Goal: Task Accomplishment & Management: Manage account settings

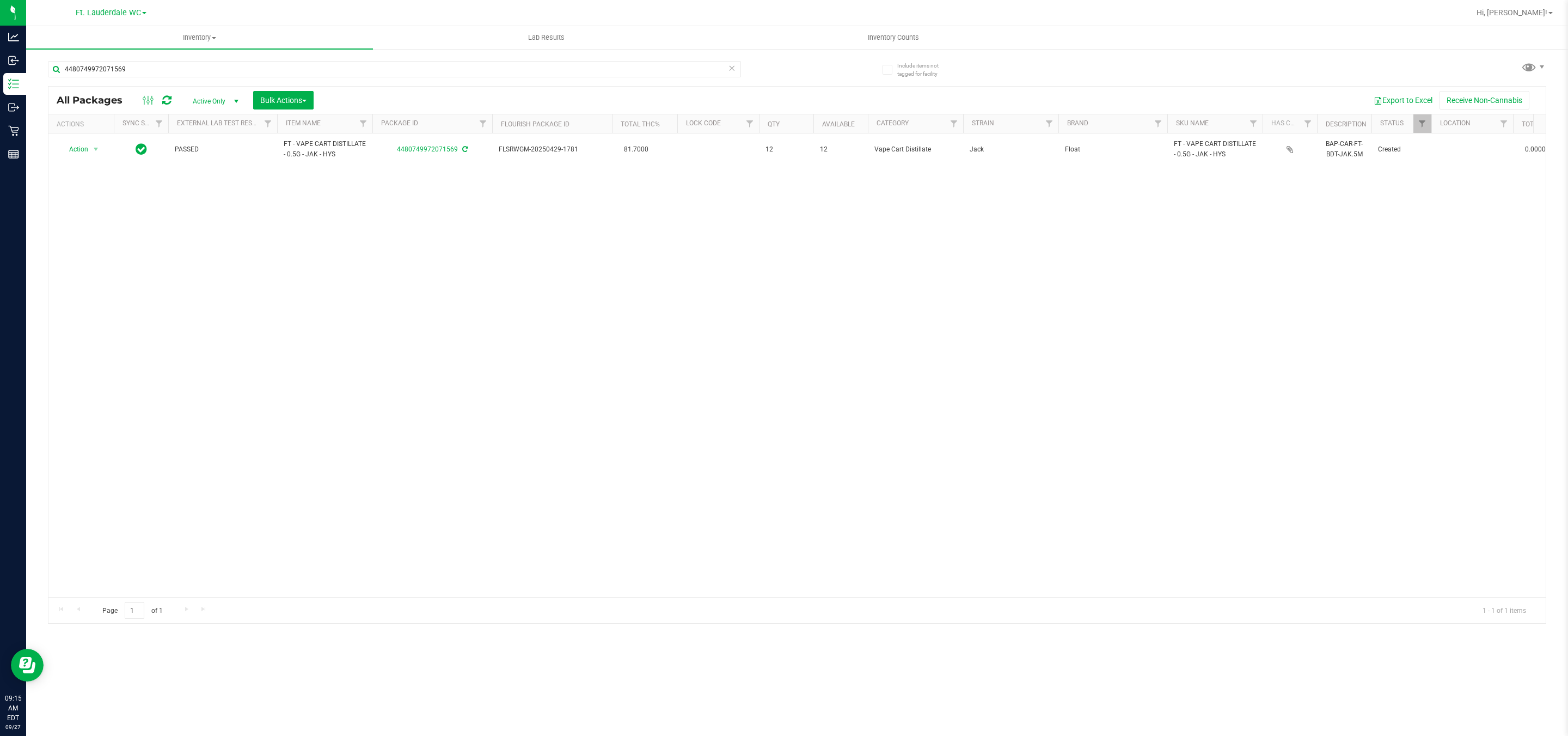
click at [249, 84] on div "4480749972071569" at bounding box center [394, 73] width 693 height 25
click at [263, 67] on input "4480749972071569" at bounding box center [394, 69] width 693 height 16
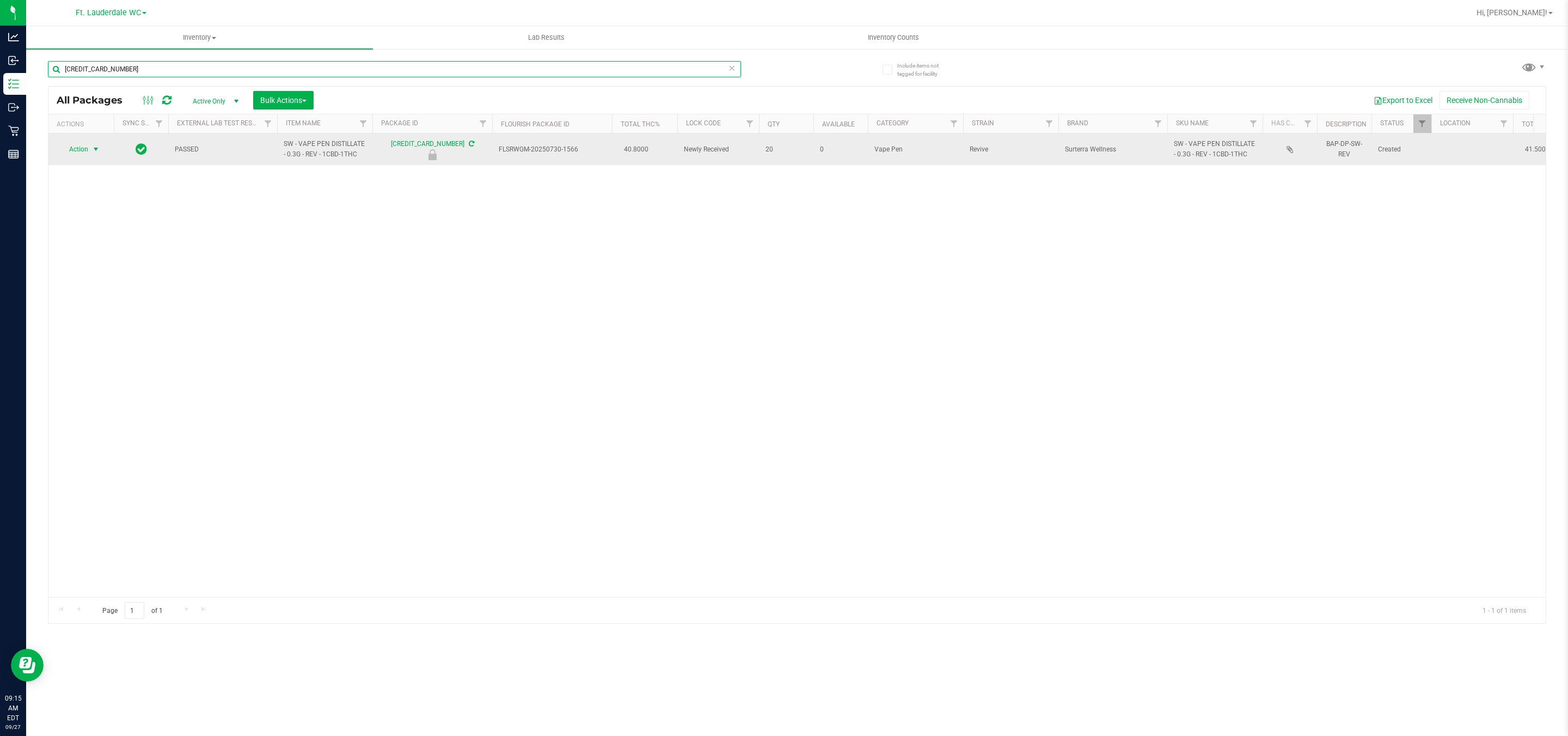
type input "[CREDIT_CARD_NUMBER]"
click at [98, 154] on span "select" at bounding box center [96, 149] width 8 height 8
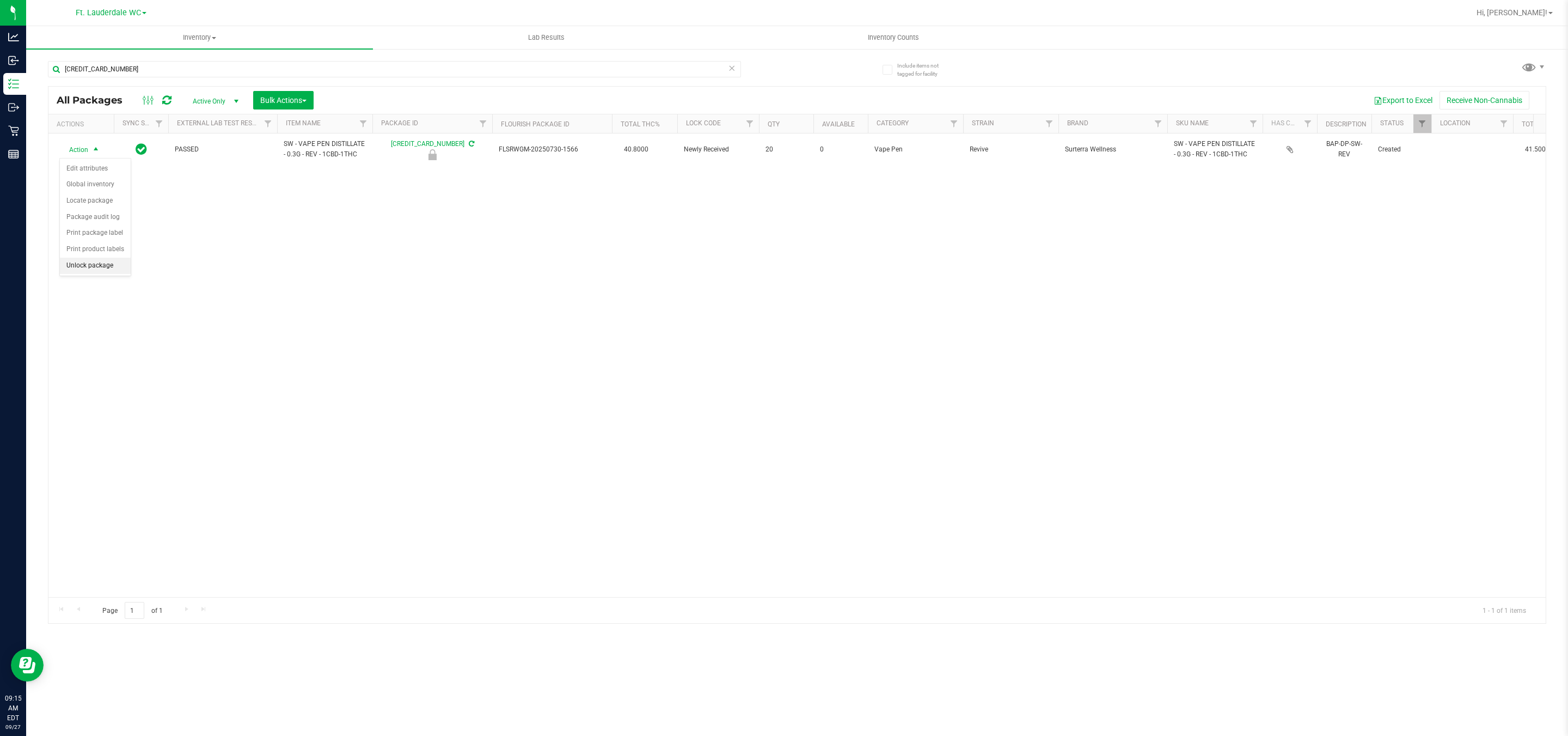
click at [95, 270] on li "Unlock package" at bounding box center [95, 265] width 71 height 16
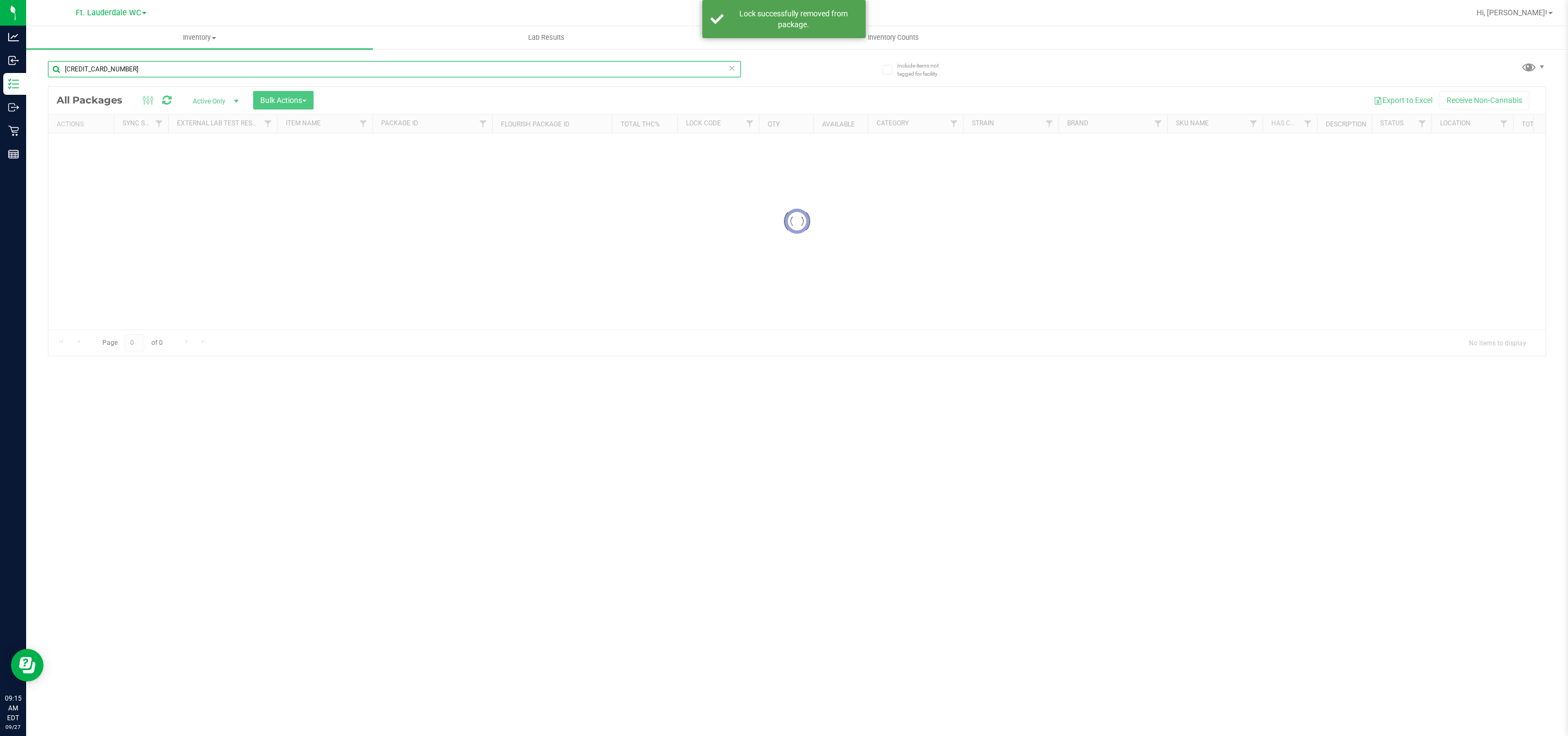
click at [201, 63] on input "[CREDIT_CARD_NUMBER]" at bounding box center [394, 69] width 693 height 16
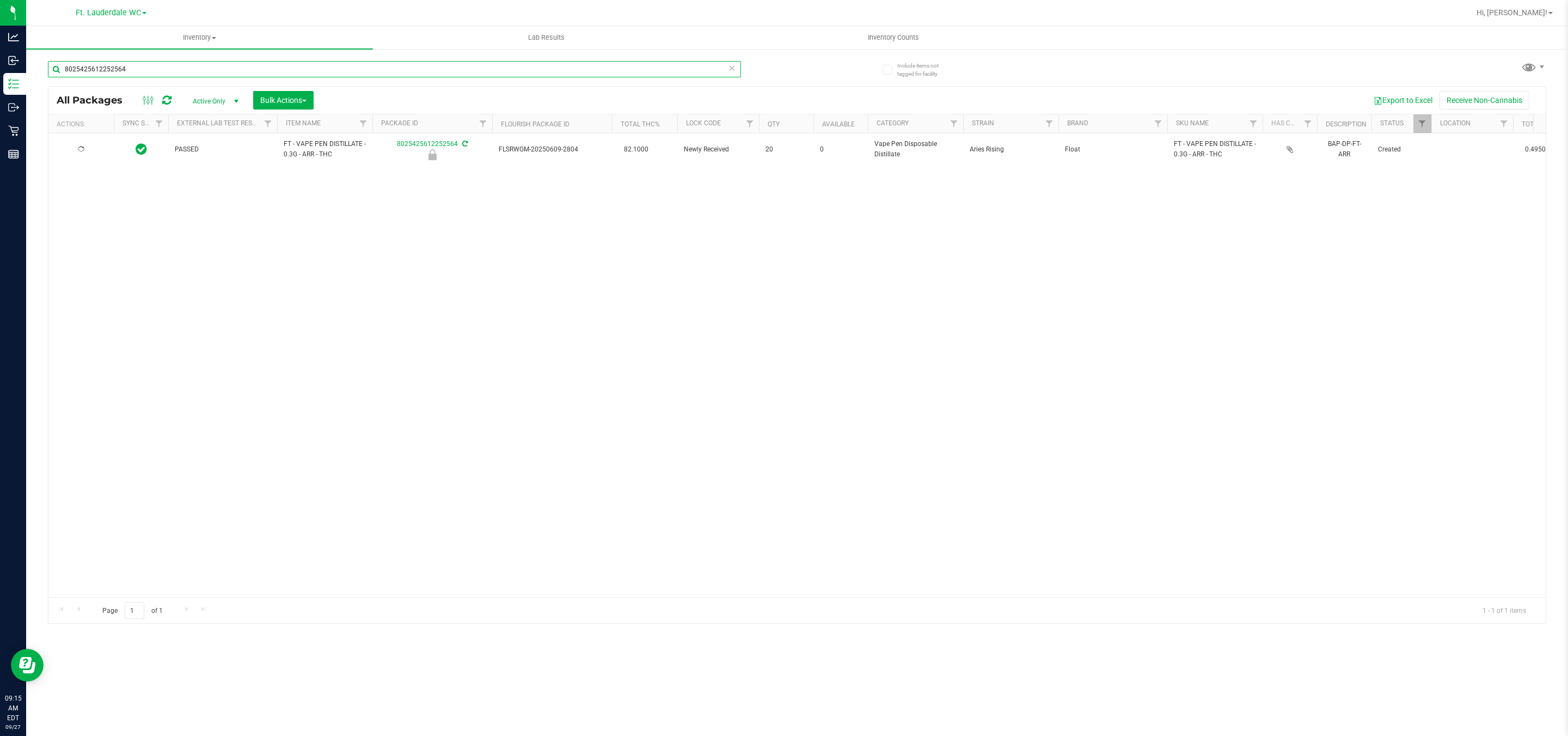
type input "8025425612252564"
click at [79, 151] on span "Action" at bounding box center [74, 149] width 29 height 15
click at [66, 266] on li "Unlock package" at bounding box center [95, 265] width 71 height 16
click at [115, 63] on input "8025425612252564" at bounding box center [394, 69] width 693 height 16
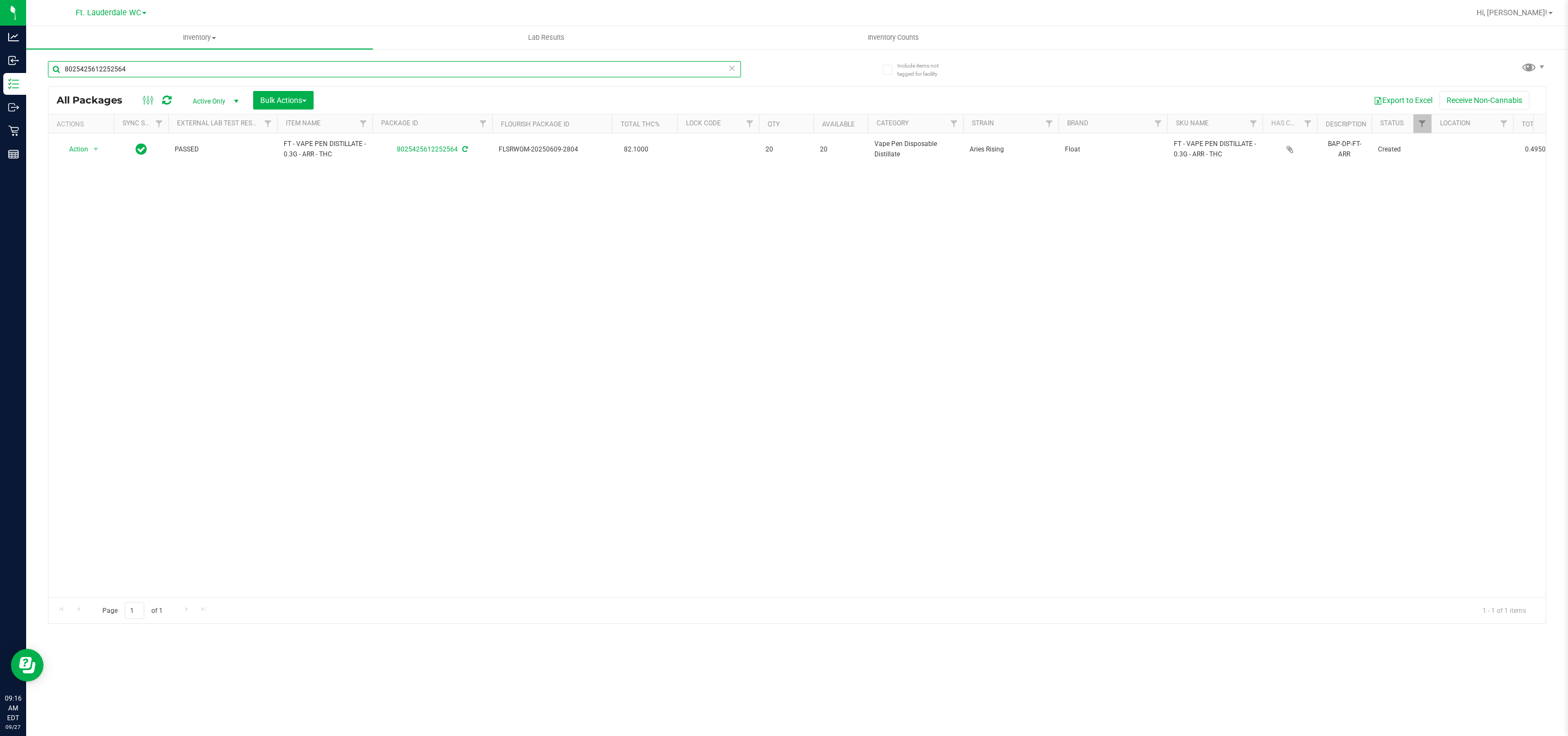
click at [115, 63] on input "8025425612252564" at bounding box center [394, 69] width 693 height 16
type input "-"
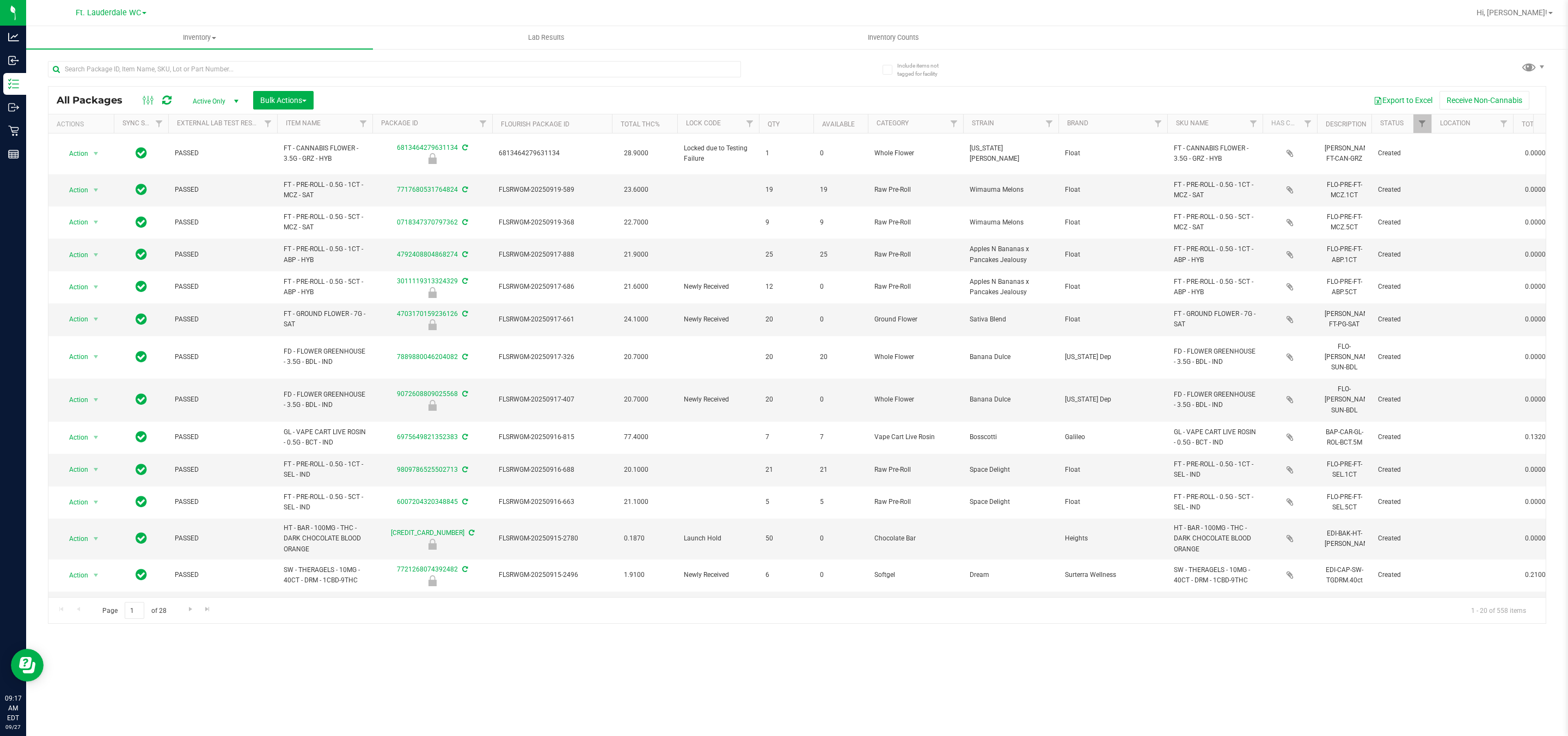
click at [118, 79] on div at bounding box center [394, 73] width 693 height 25
click at [119, 70] on input "text" at bounding box center [394, 69] width 693 height 16
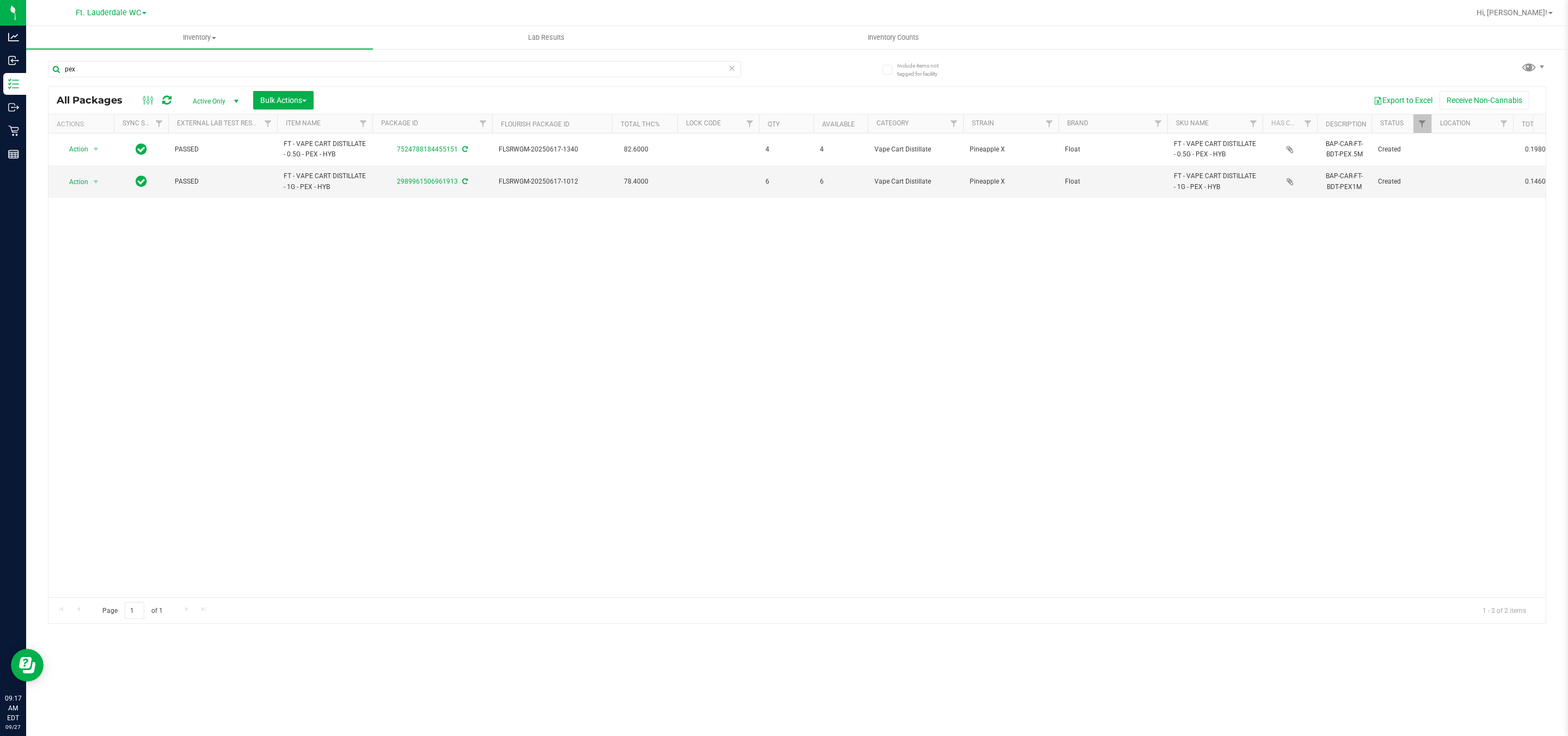
click at [492, 471] on div "Action Action Adjust qty Create package Edit attributes Global inventory Locate…" at bounding box center [797, 365] width 1498 height 463
click at [407, 80] on div "pex" at bounding box center [394, 73] width 693 height 25
click at [408, 74] on input "pex" at bounding box center [394, 69] width 693 height 16
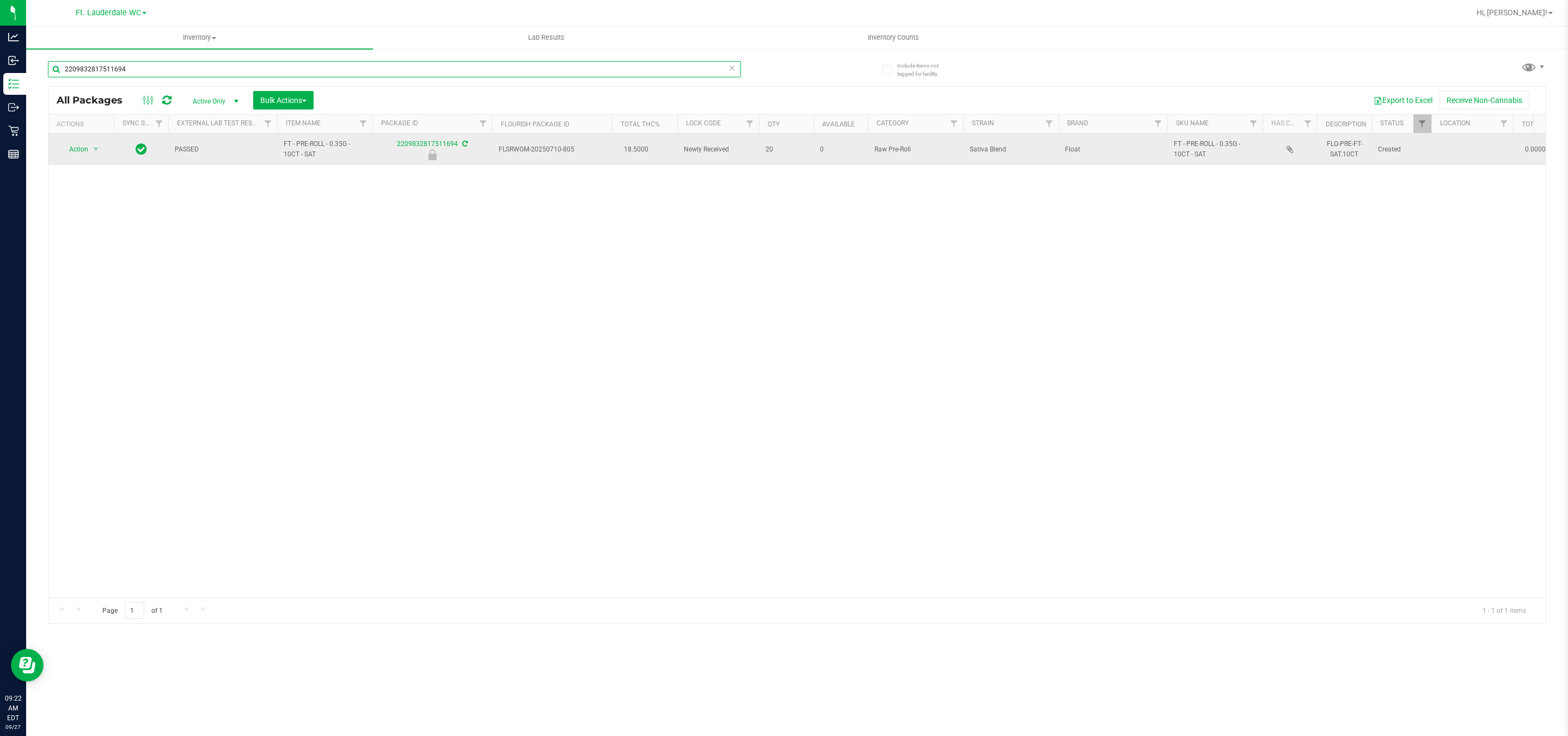
type input "2209832817511694"
click at [76, 153] on span "Action" at bounding box center [74, 149] width 29 height 15
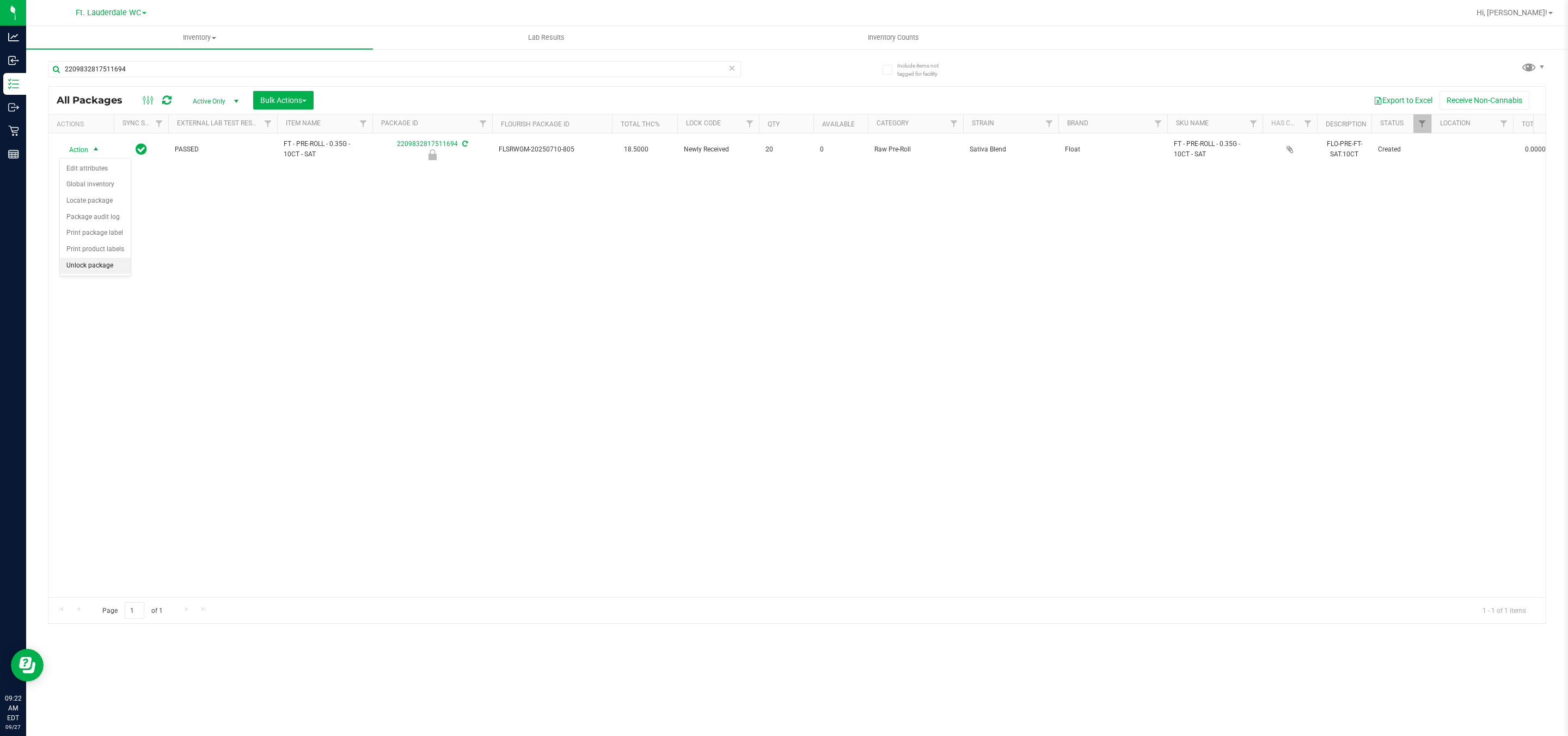
click at [99, 268] on li "Unlock package" at bounding box center [95, 265] width 71 height 16
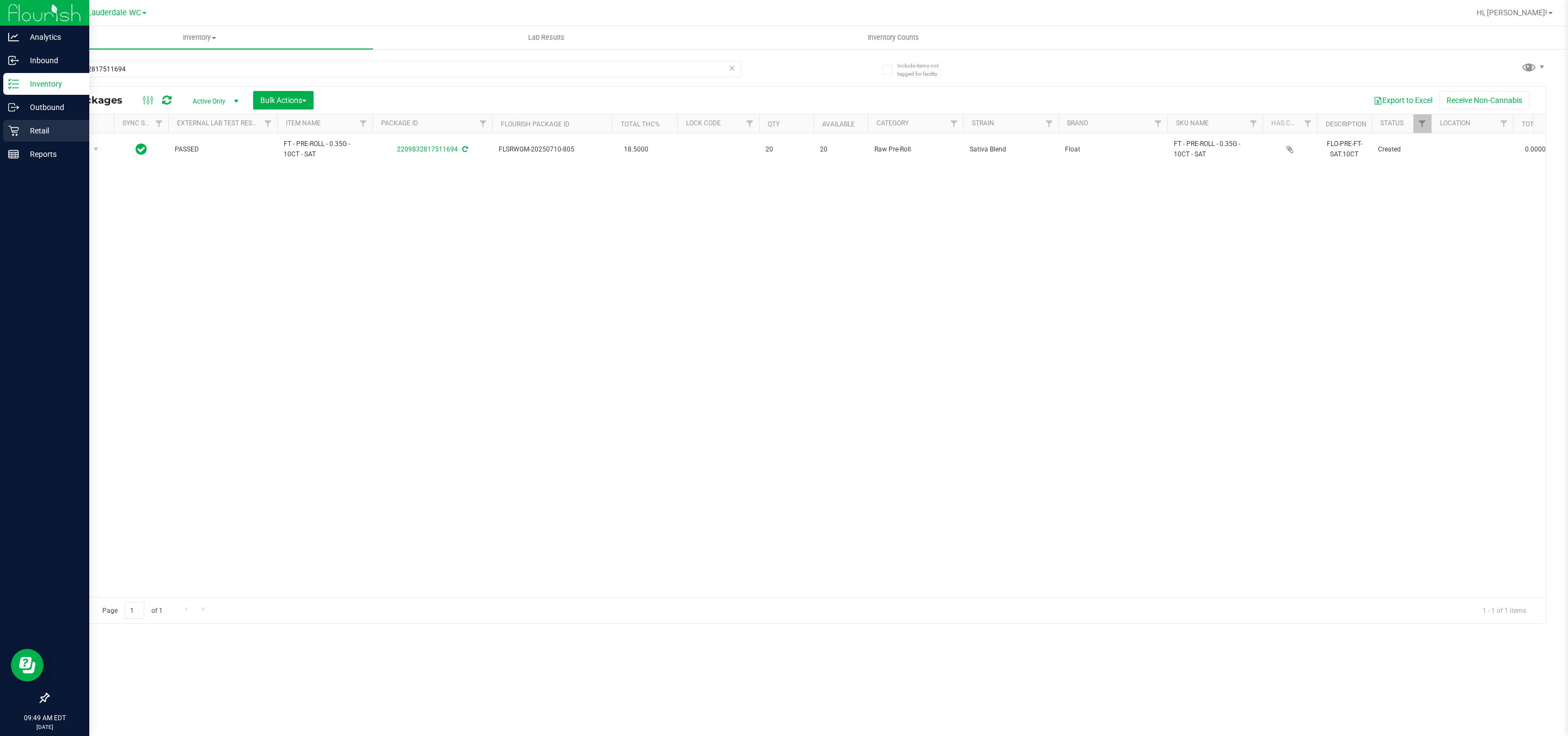
click at [19, 126] on p "Retail" at bounding box center [52, 130] width 66 height 13
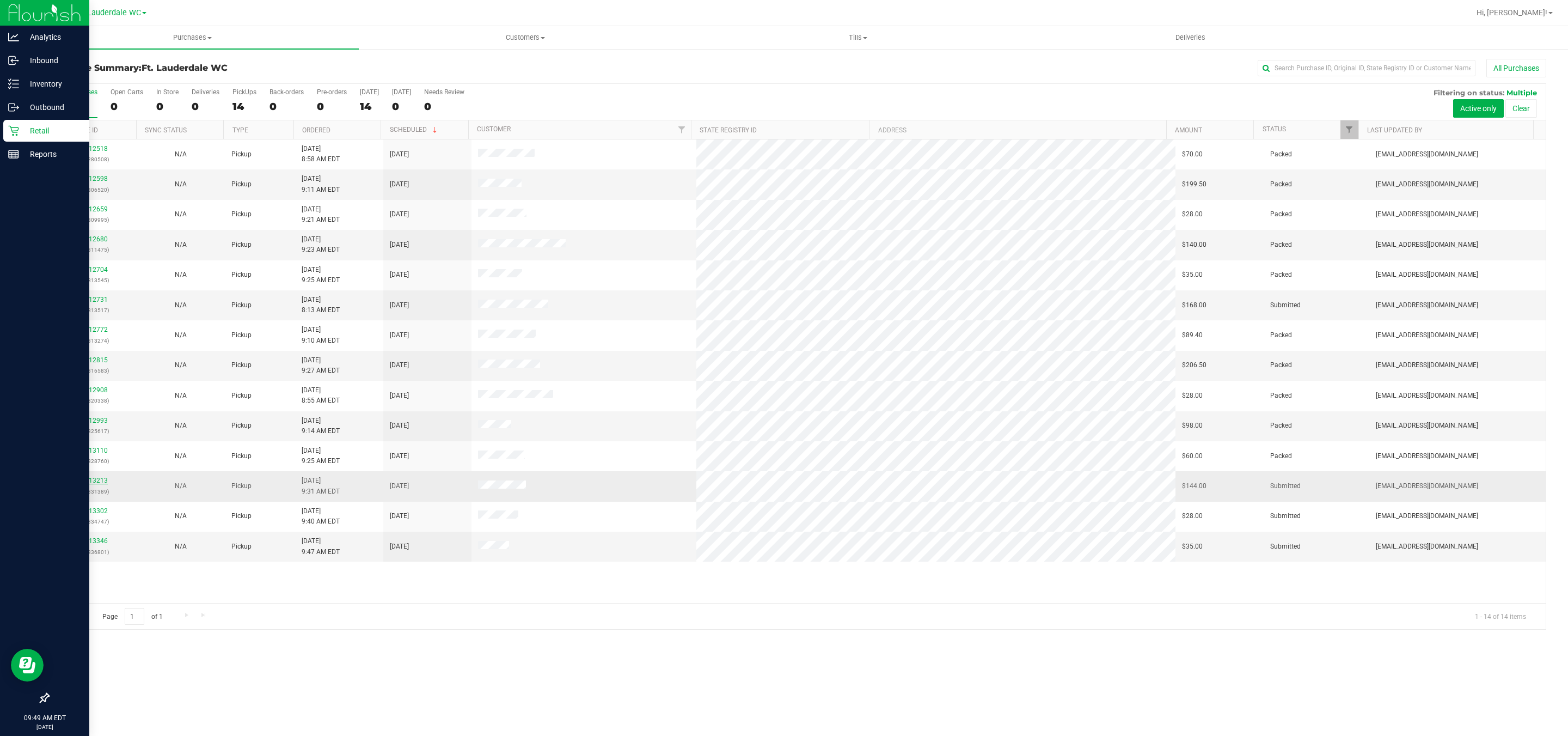
click at [92, 484] on link "12013213" at bounding box center [92, 481] width 31 height 8
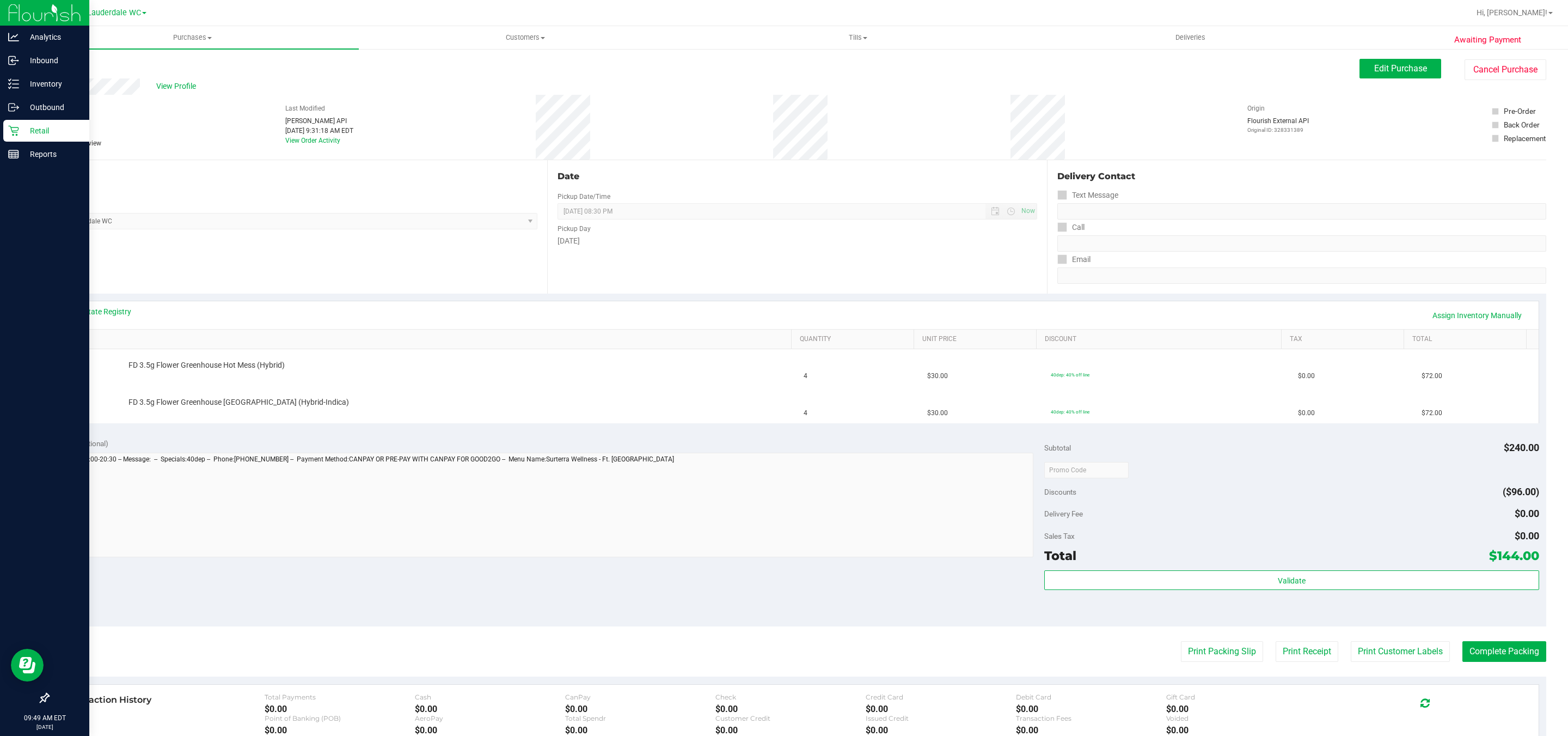
click at [23, 132] on p "Retail" at bounding box center [52, 130] width 66 height 13
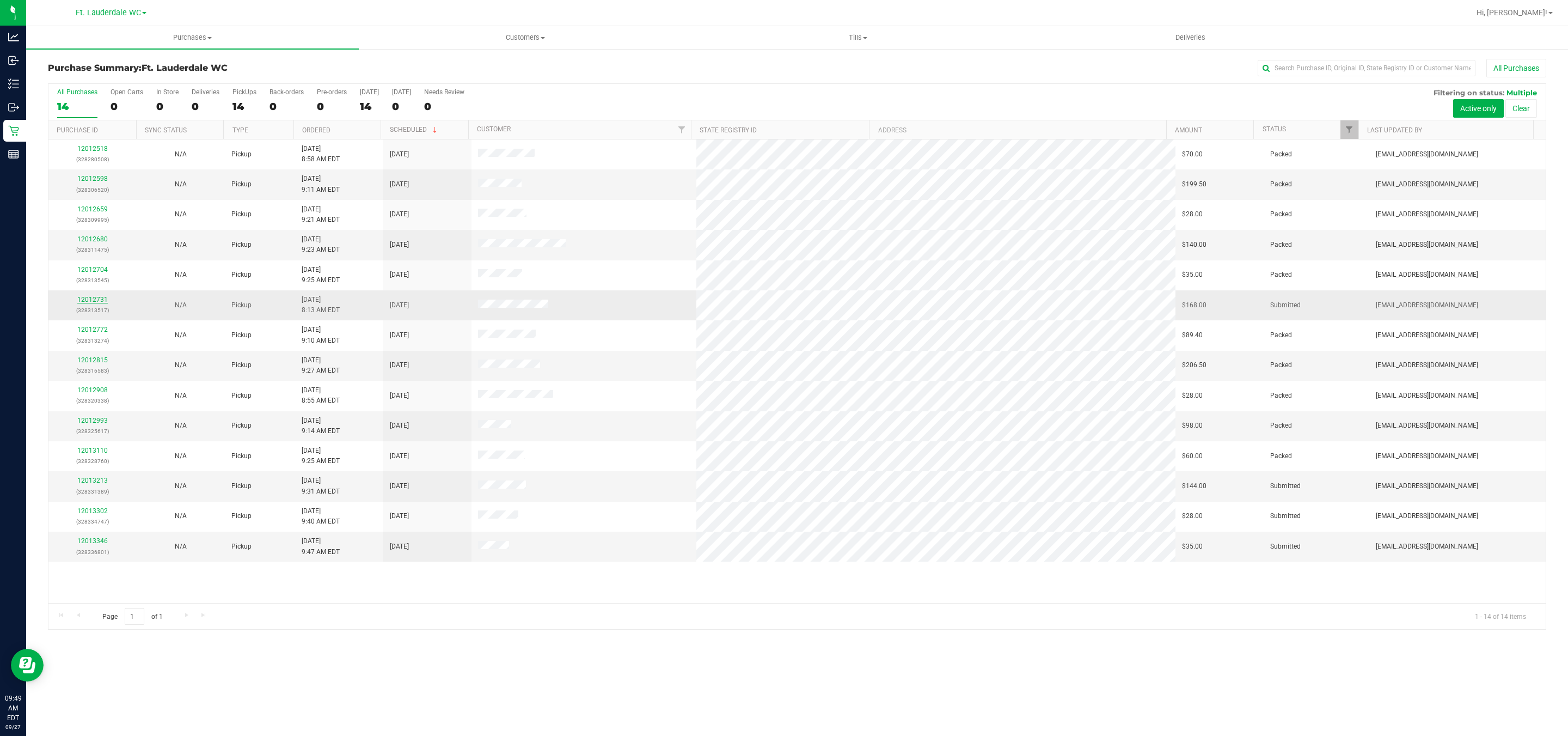
click at [92, 300] on link "12012731" at bounding box center [92, 300] width 31 height 8
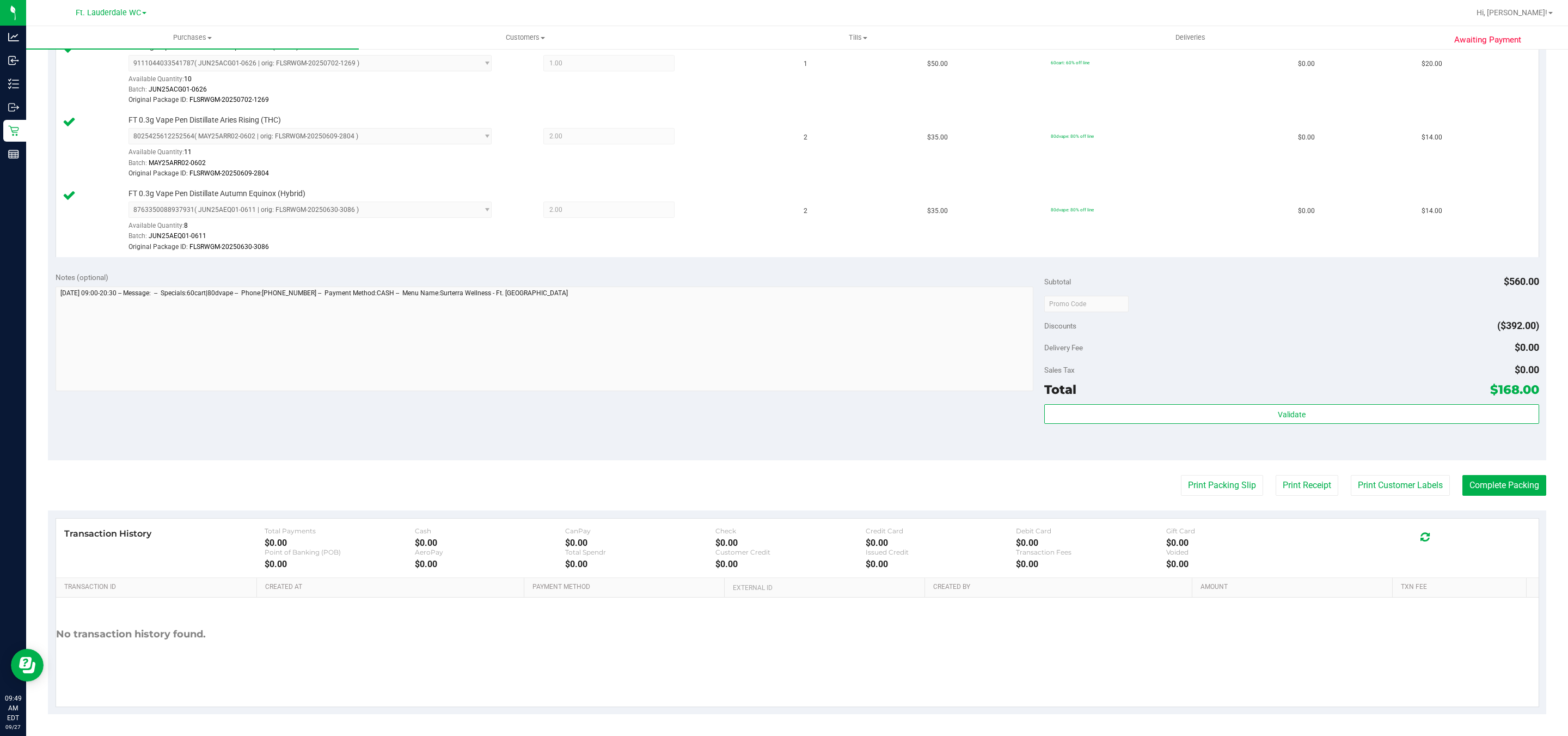
scroll to position [689, 0]
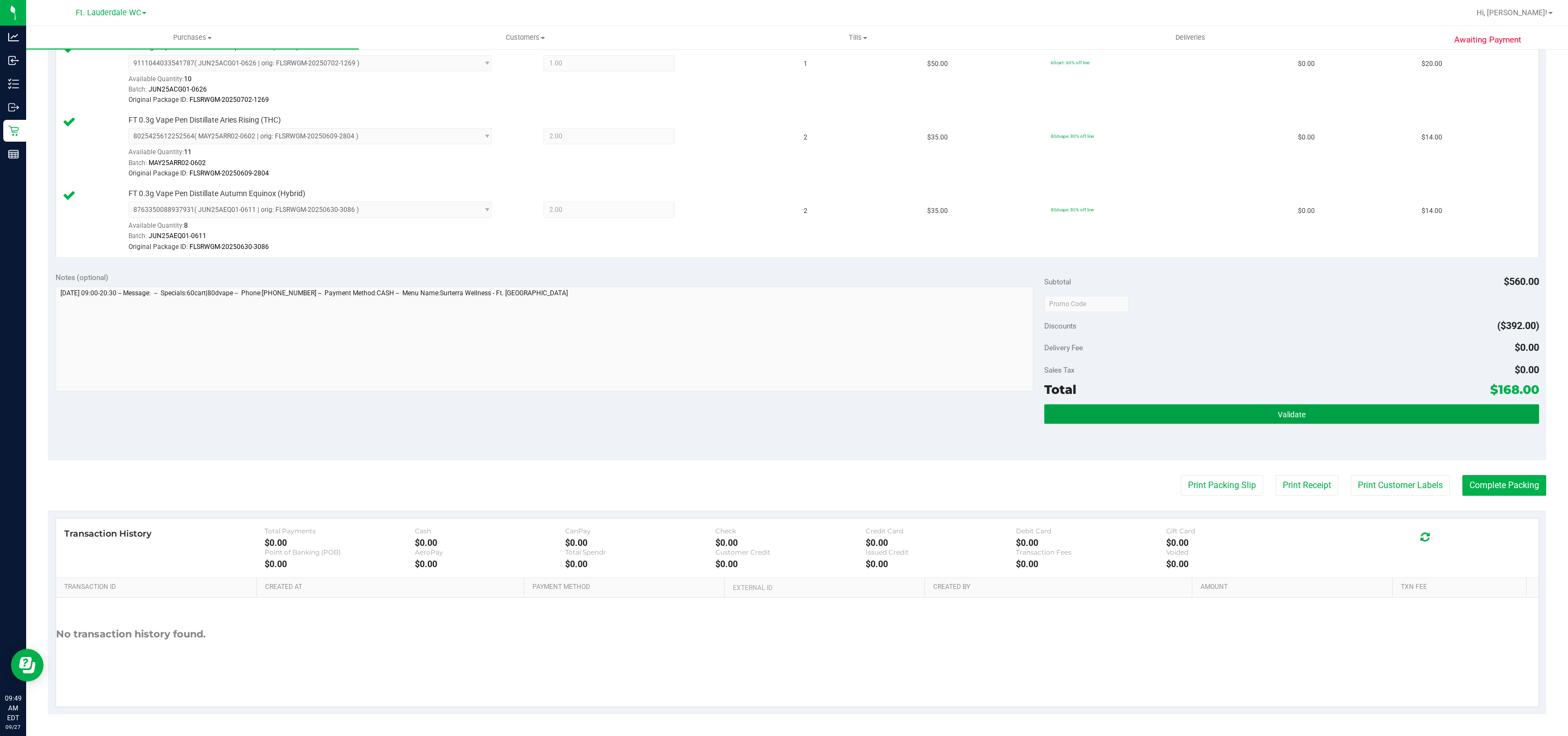
click at [1339, 415] on button "Validate" at bounding box center [1291, 414] width 494 height 20
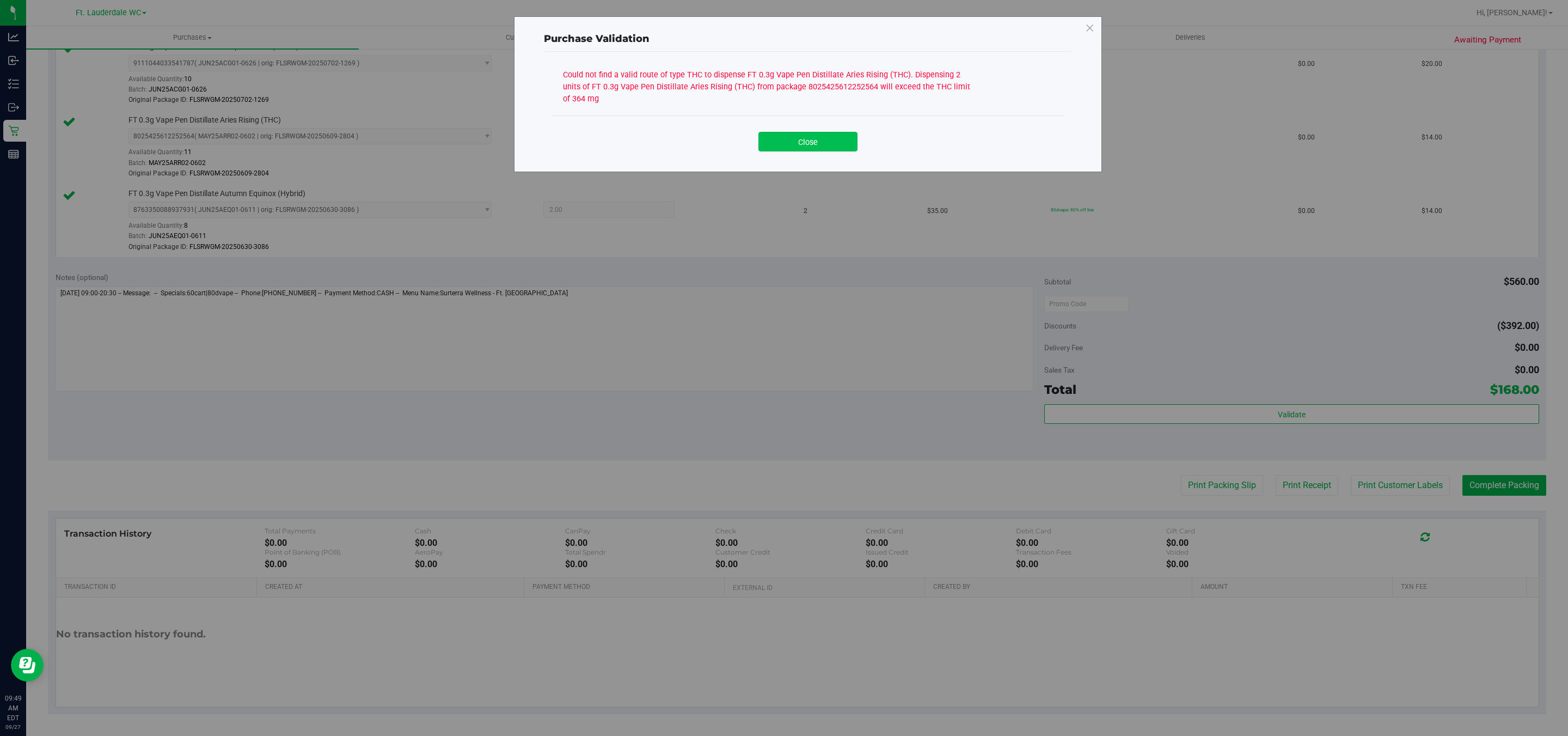
click at [784, 138] on button "Close" at bounding box center [808, 141] width 99 height 20
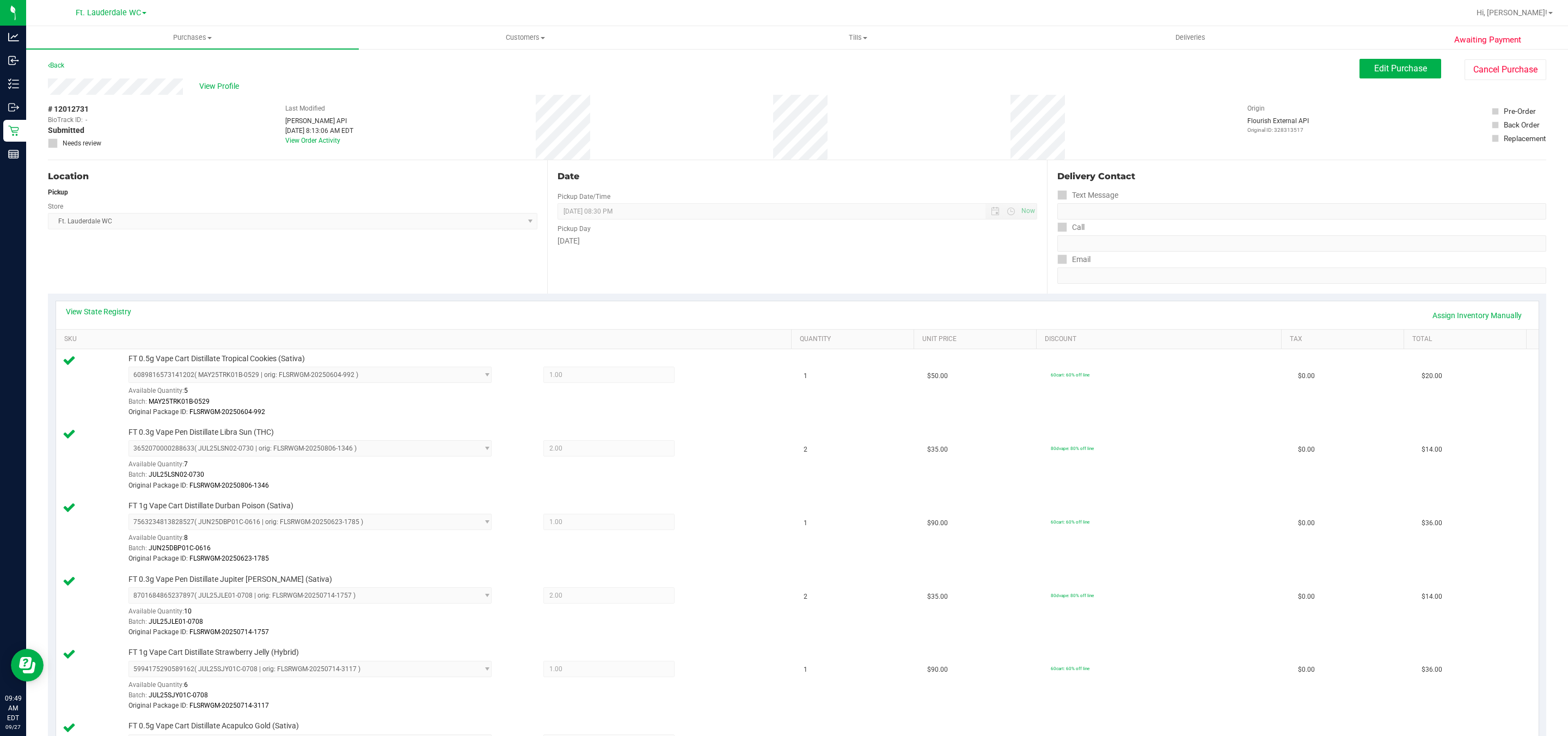
scroll to position [1, 0]
click at [129, 313] on link "View State Registry" at bounding box center [99, 311] width 66 height 11
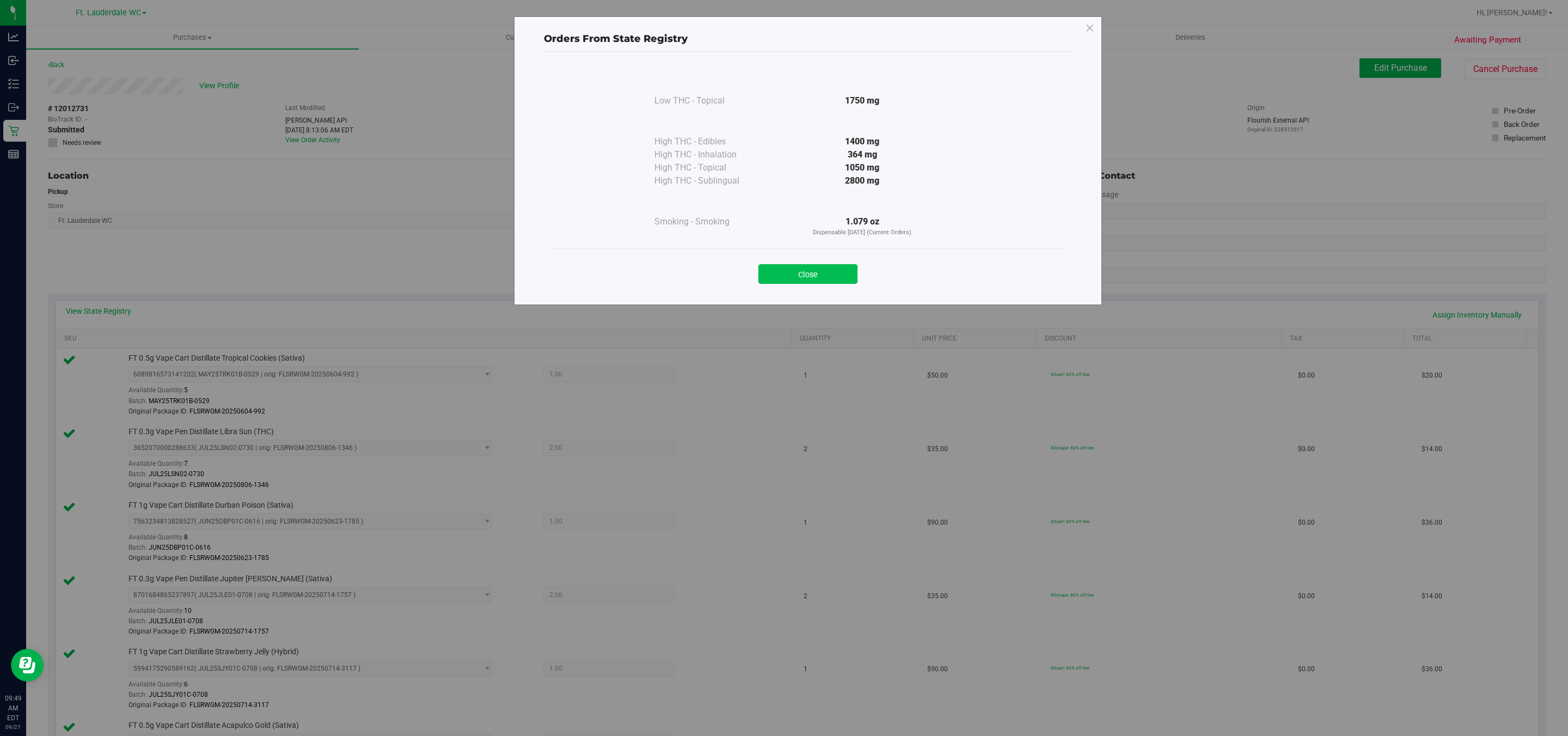
click at [799, 281] on button "Close" at bounding box center [808, 274] width 99 height 20
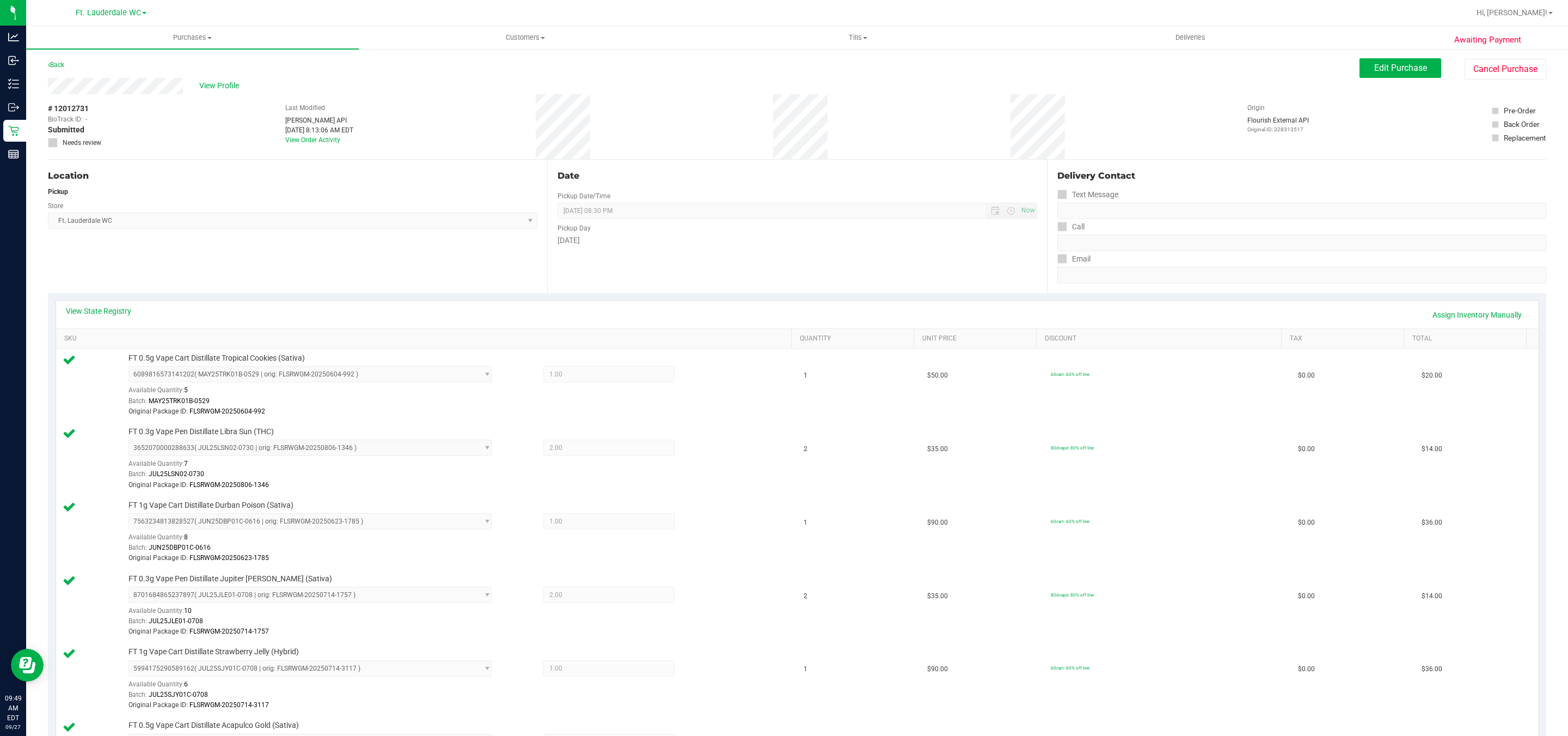
scroll to position [0, 0]
click at [215, 83] on span "View Profile" at bounding box center [221, 86] width 44 height 11
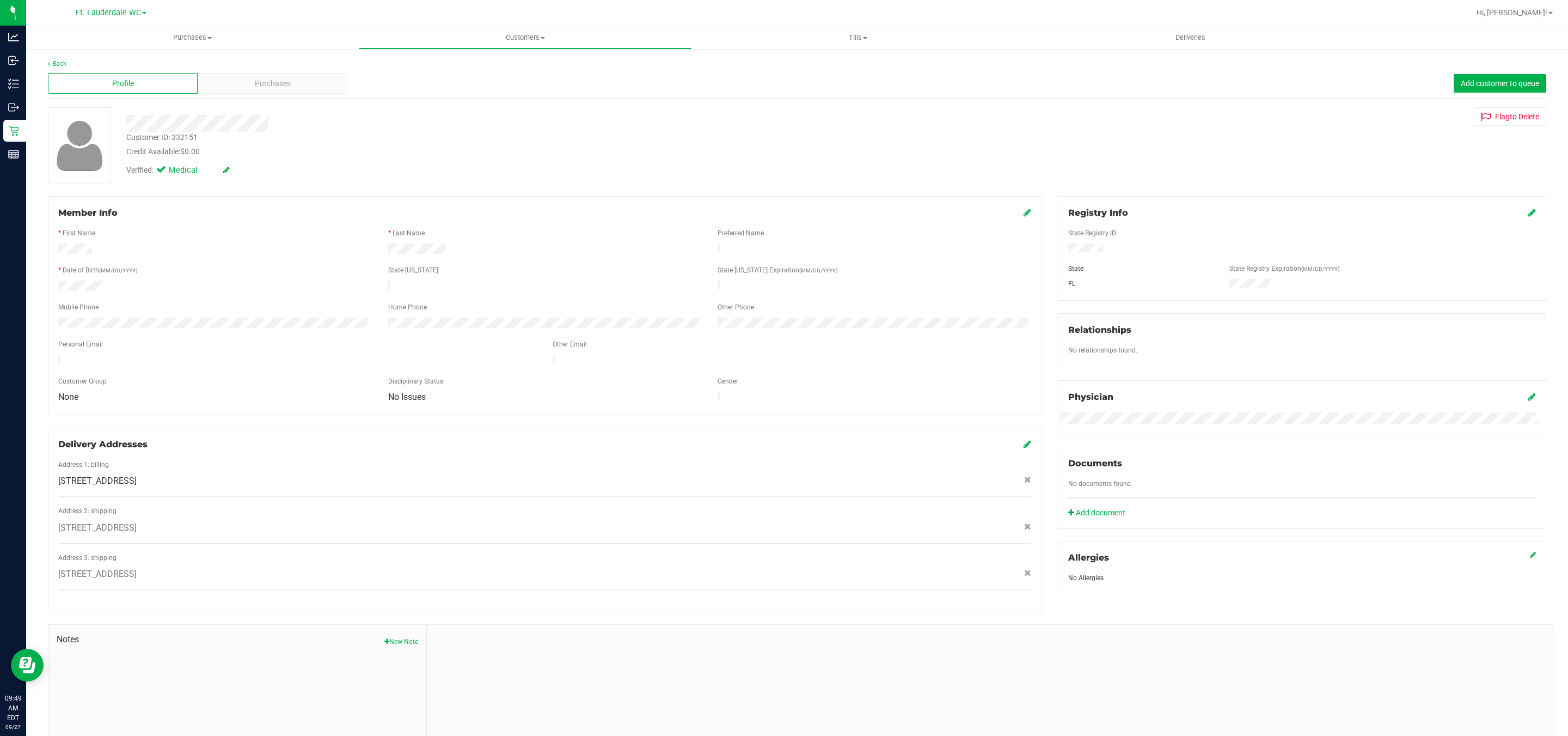
click at [179, 136] on div "Customer ID: 332151" at bounding box center [161, 137] width 71 height 11
copy div "332151"
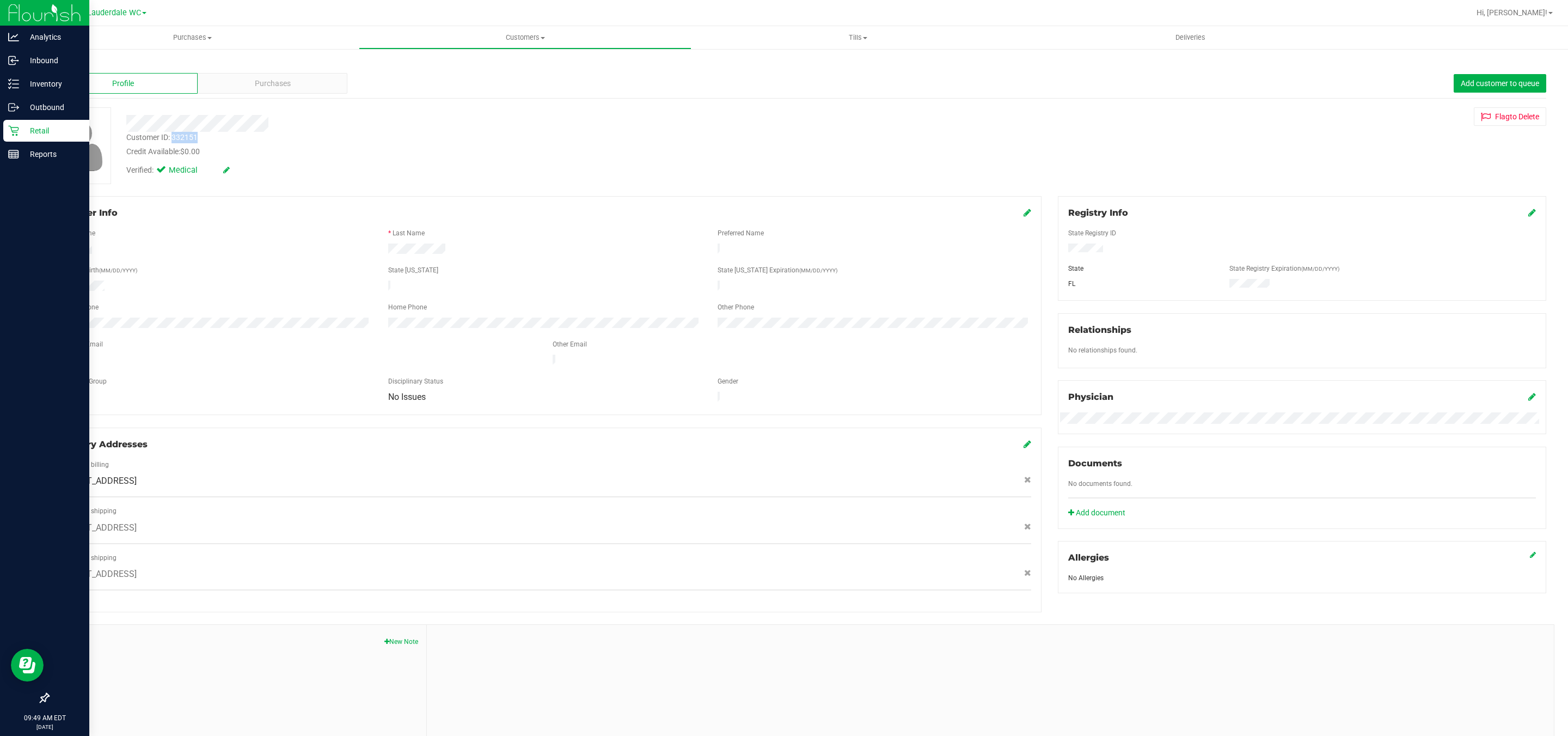
click at [11, 126] on icon at bounding box center [14, 131] width 11 height 11
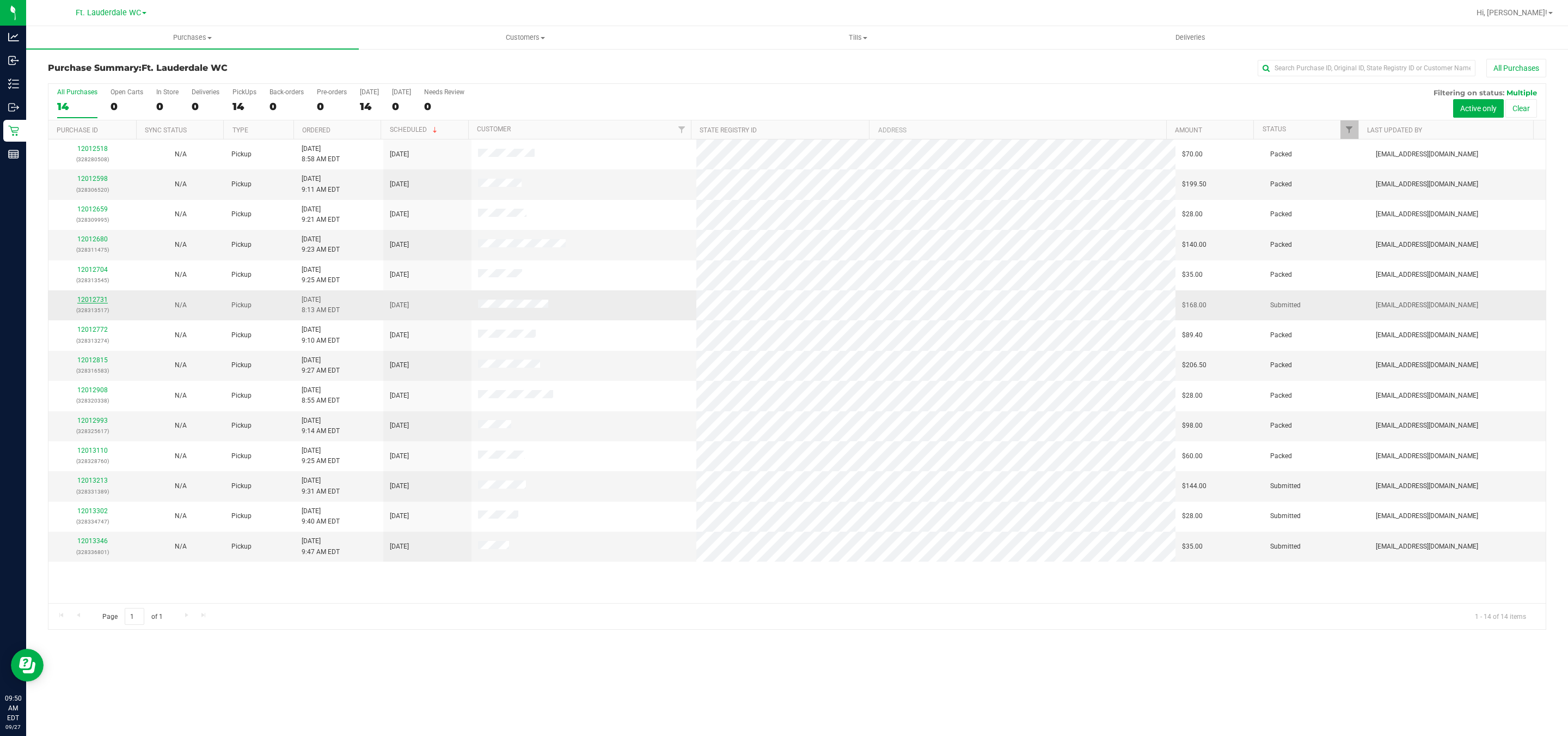
click at [99, 300] on link "12012731" at bounding box center [92, 300] width 31 height 8
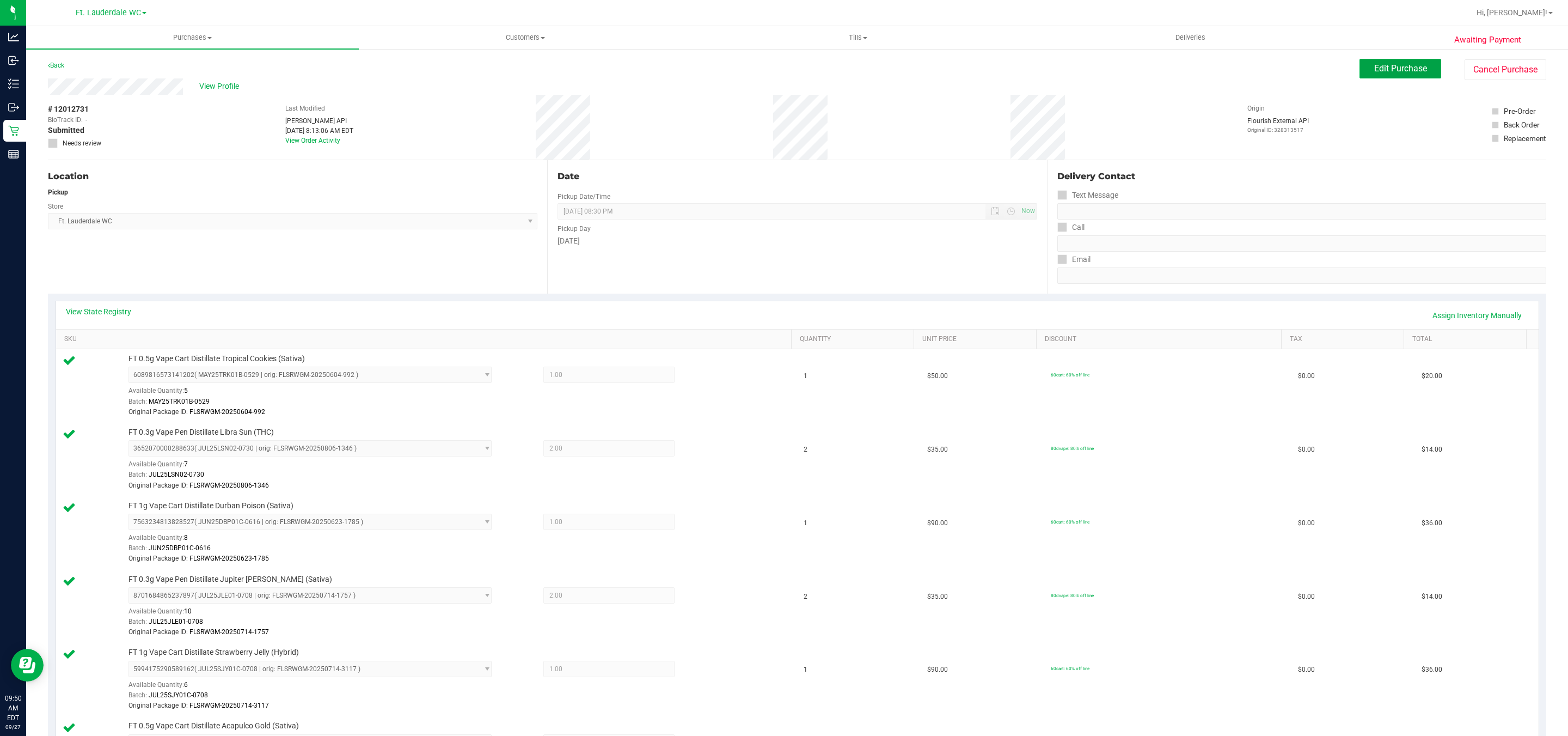
click at [1375, 69] on span "Edit Purchase" at bounding box center [1401, 69] width 53 height 11
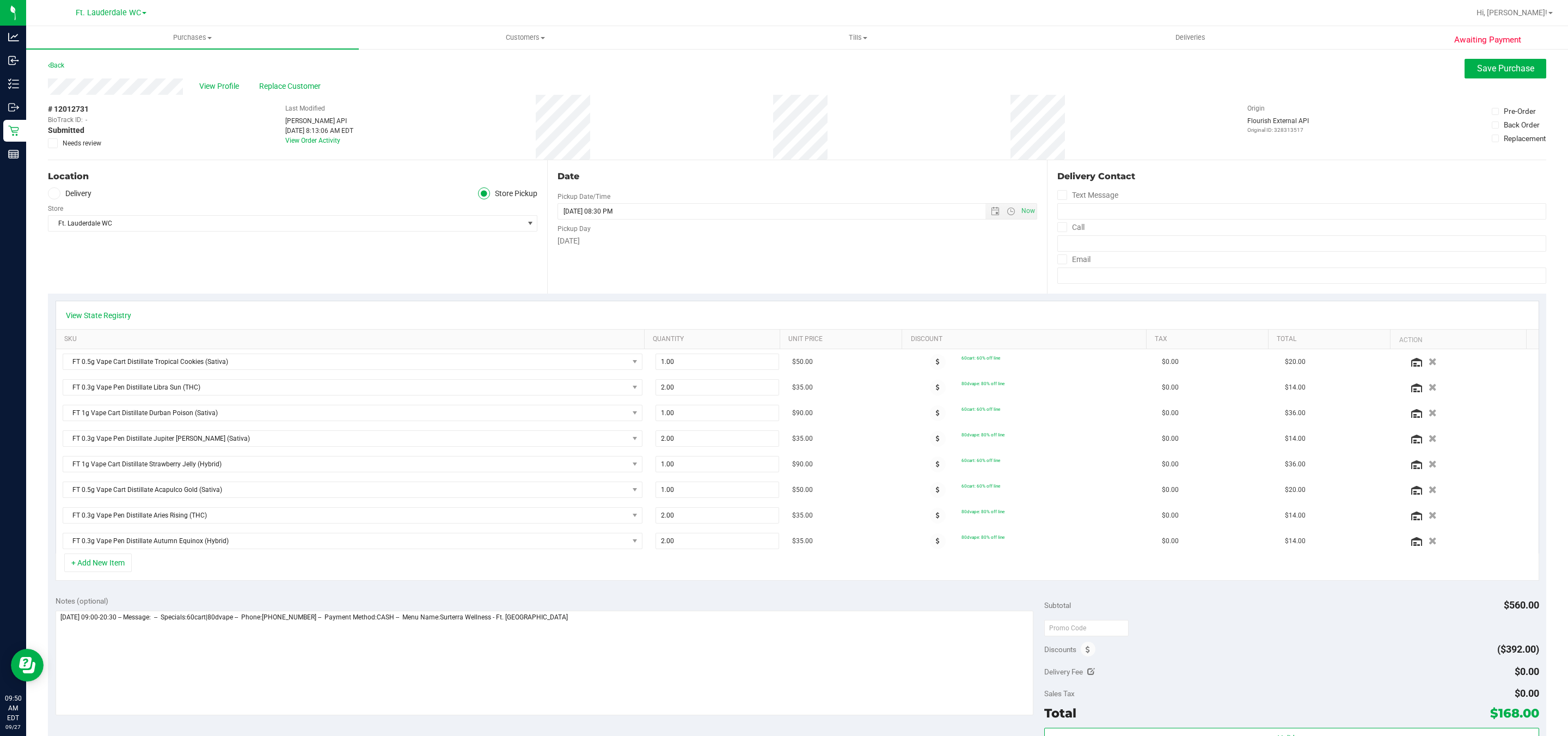
click at [705, 616] on div "Notes (optional)" at bounding box center [550, 657] width 990 height 122
click at [693, 640] on textarea at bounding box center [545, 663] width 979 height 105
type textarea "[DATE] 09:00-20:30 -- Message: -- Specials:60cart|80dvape -- Phone:[PHONE_NUMBE…"
click at [1492, 67] on span "Save Purchase" at bounding box center [1505, 69] width 57 height 11
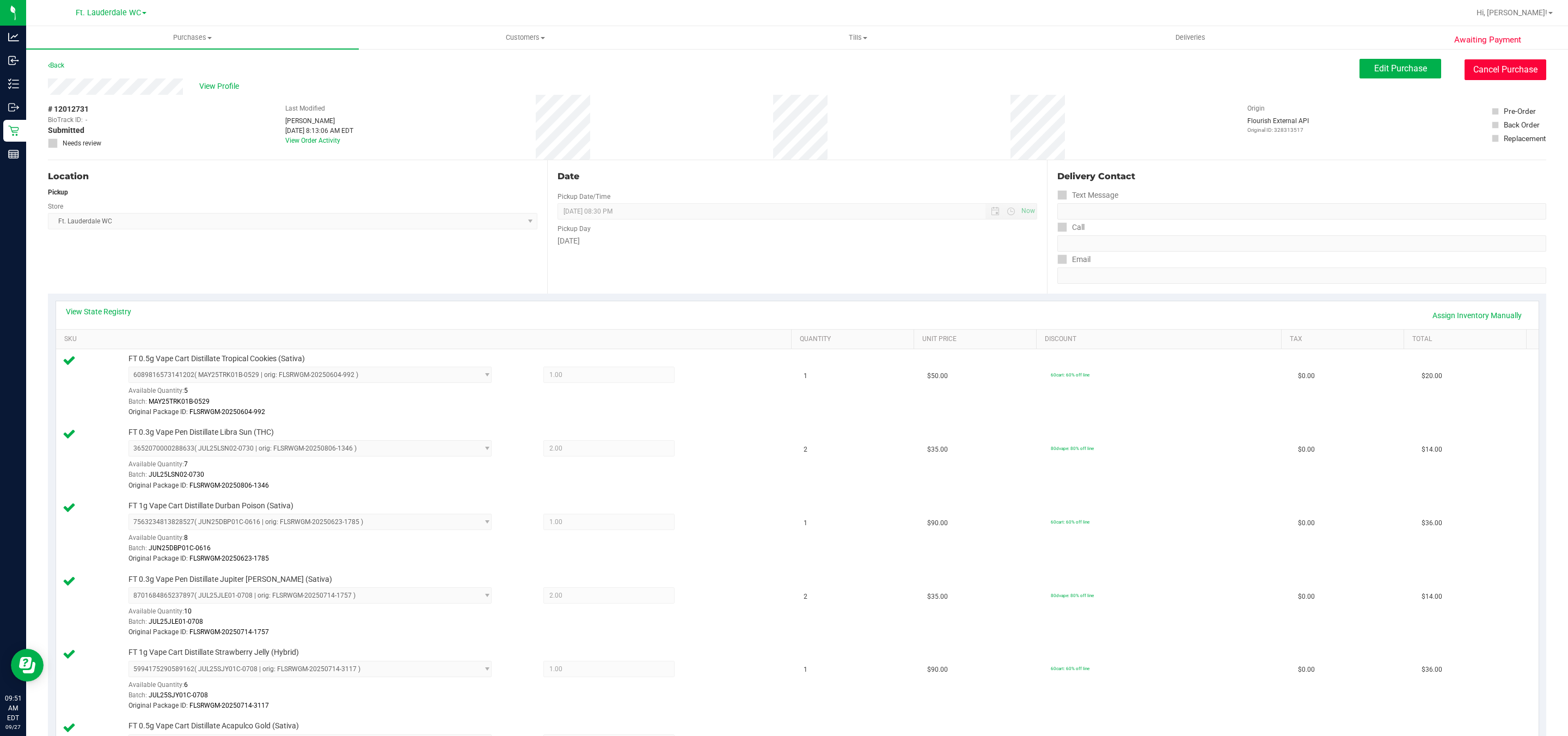
click at [1498, 71] on button "Cancel Purchase" at bounding box center [1505, 70] width 82 height 21
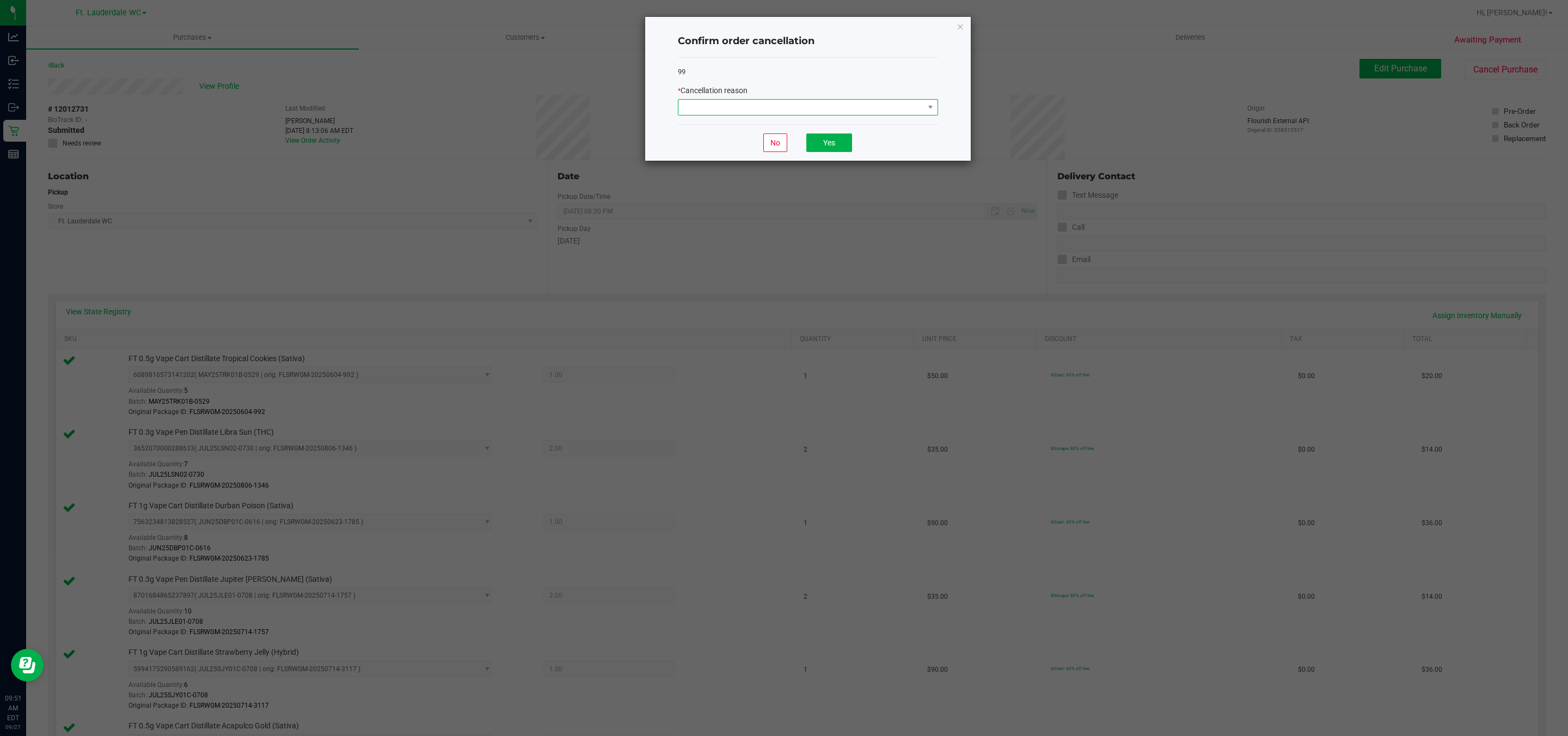
click at [838, 102] on span at bounding box center [801, 107] width 245 height 15
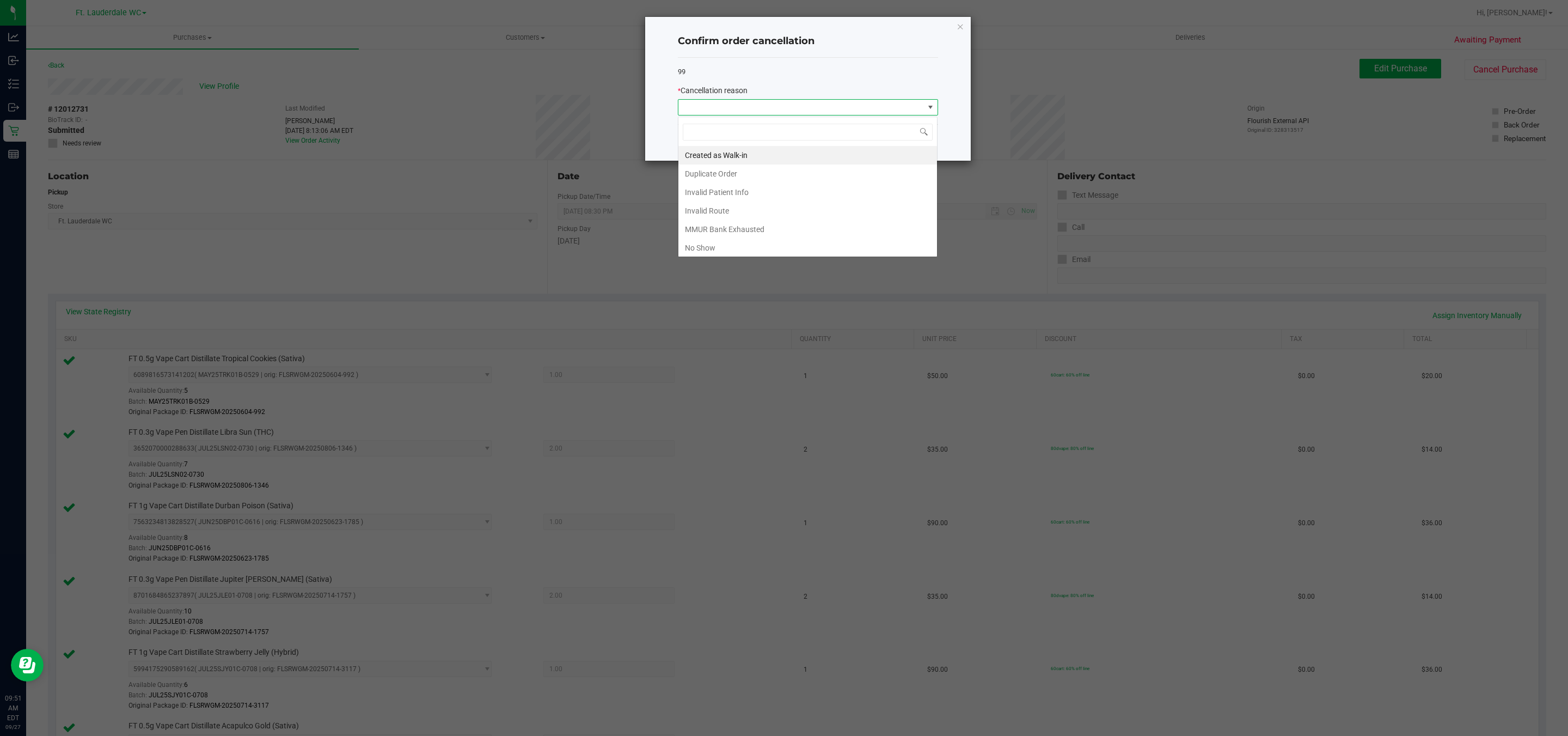
scroll to position [16, 260]
drag, startPoint x: 761, startPoint y: 226, endPoint x: 770, endPoint y: 209, distance: 19.2
click at [762, 227] on li "MMUR Bank Exhausted" at bounding box center [808, 229] width 258 height 18
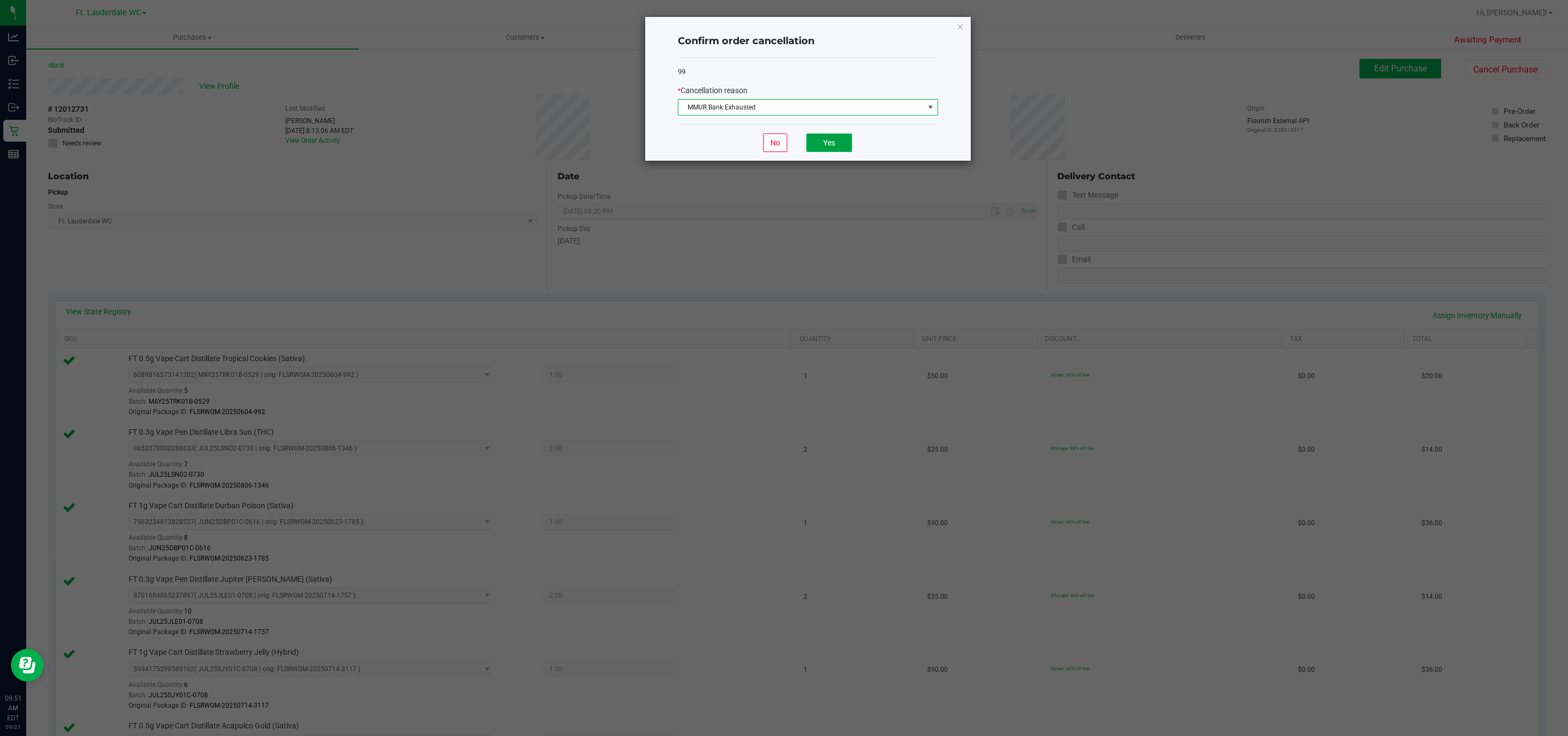
click at [827, 139] on button "Yes" at bounding box center [829, 143] width 46 height 18
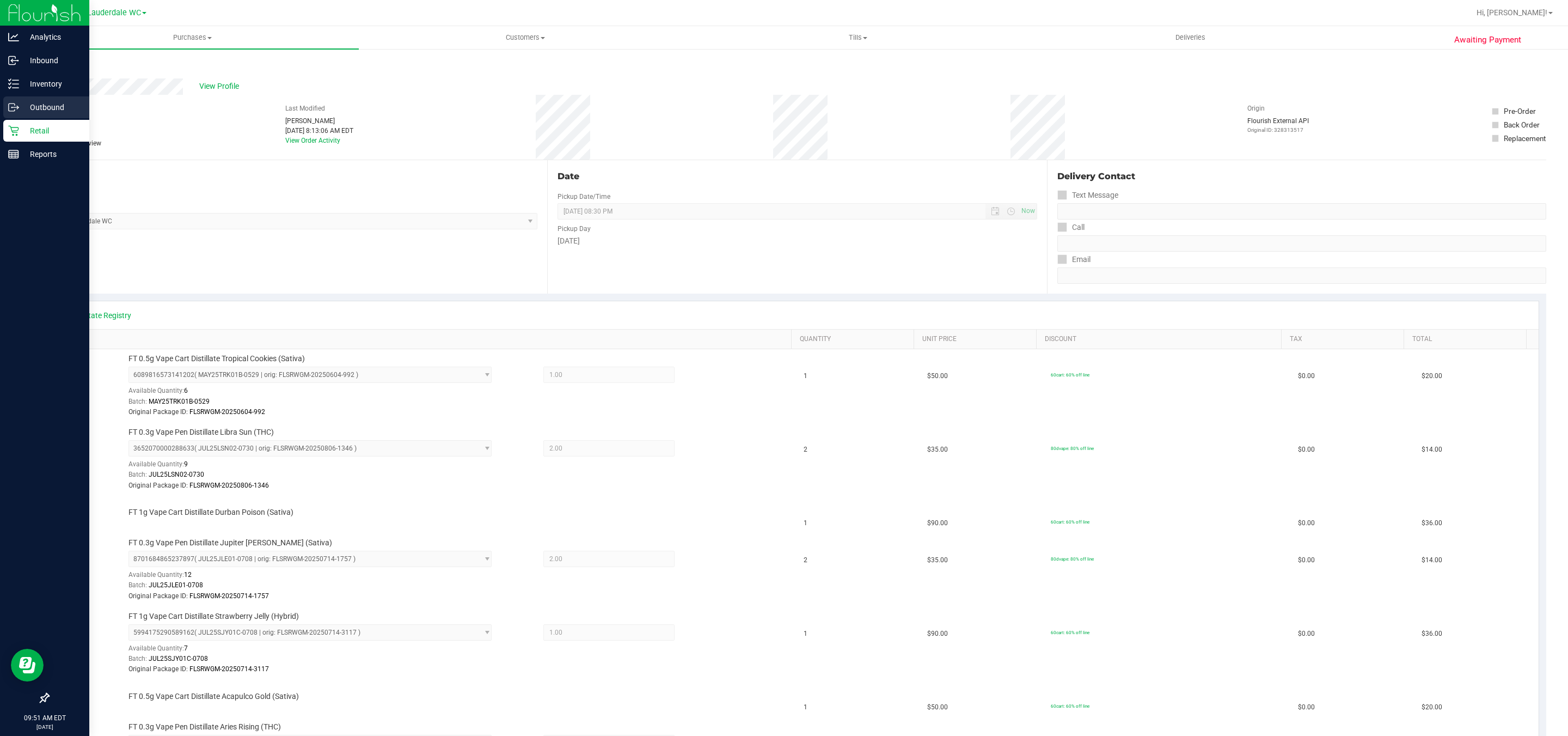
click at [27, 102] on p "Outbound" at bounding box center [52, 107] width 66 height 13
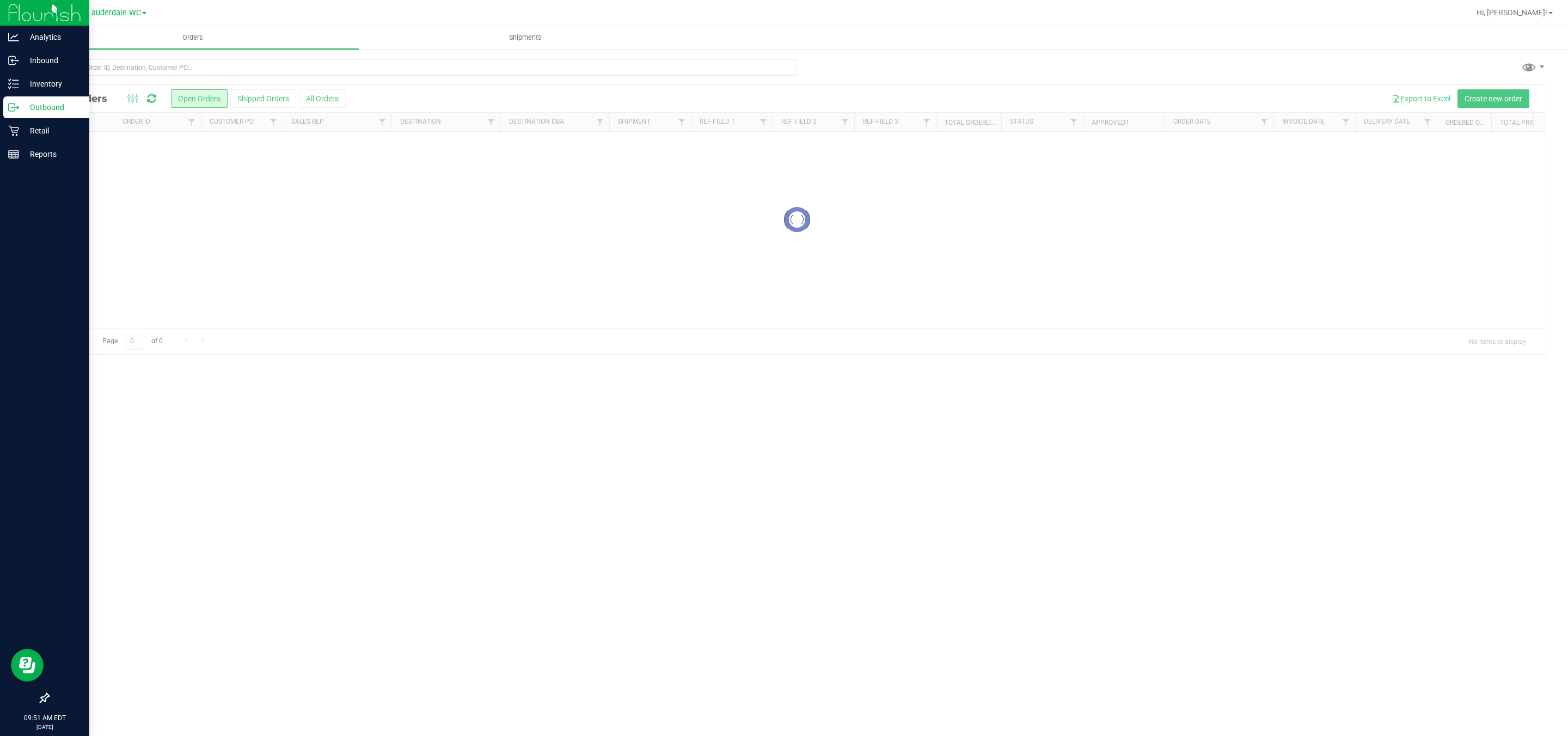
click at [33, 102] on p "Outbound" at bounding box center [52, 107] width 66 height 13
click at [37, 128] on p "Retail" at bounding box center [52, 130] width 66 height 13
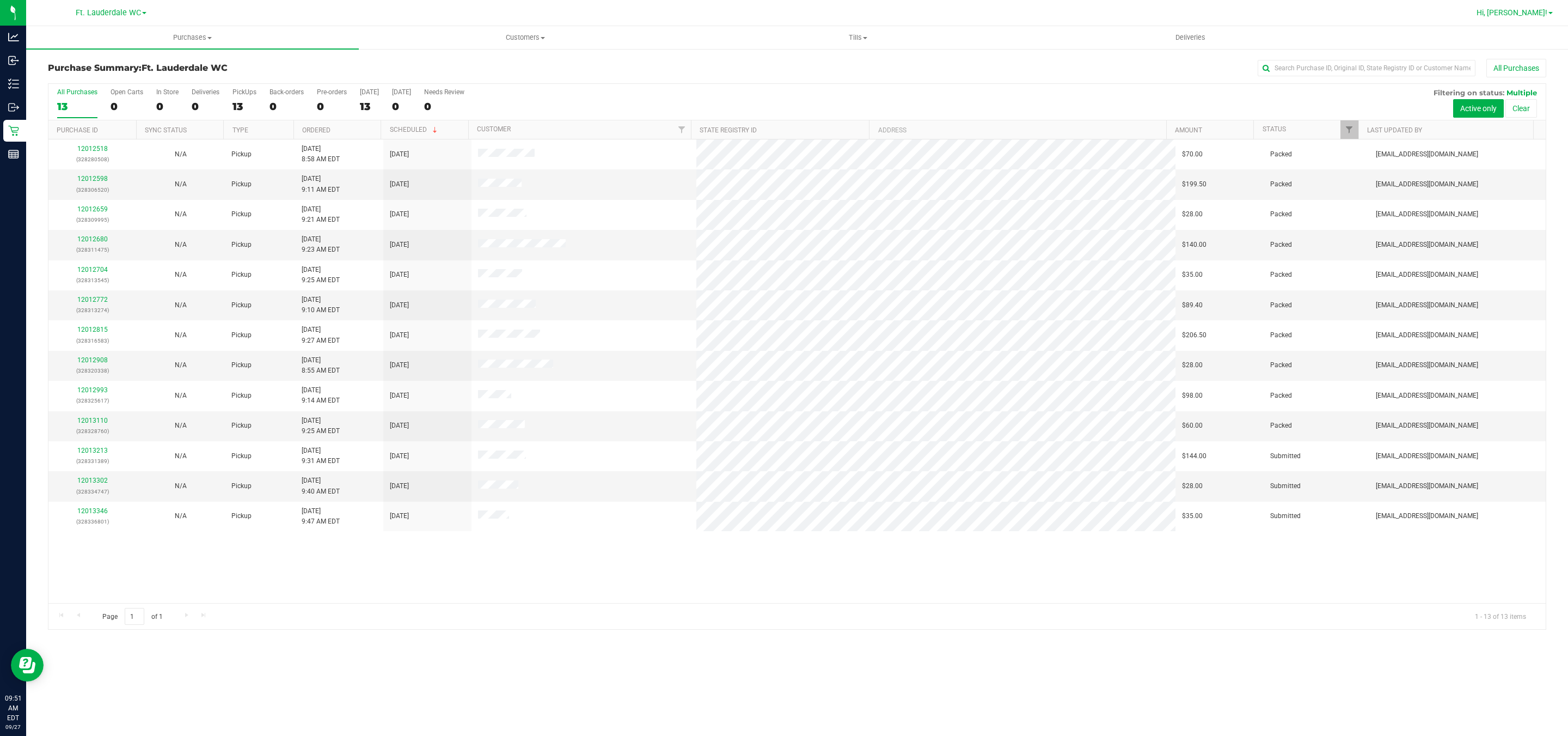
click at [1545, 15] on span "Hi, [PERSON_NAME]!" at bounding box center [1512, 12] width 71 height 8
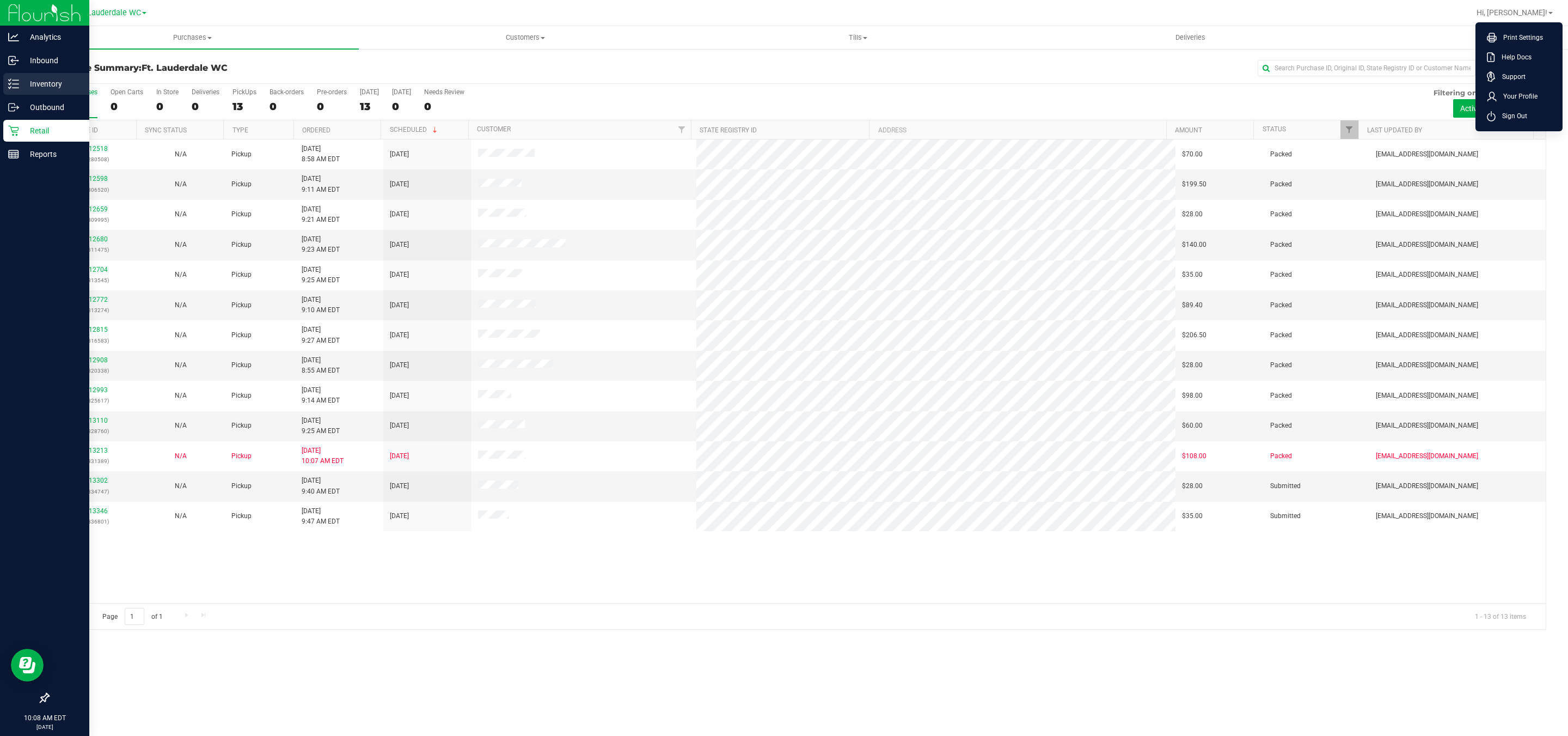
click at [29, 86] on p "Inventory" at bounding box center [52, 83] width 66 height 13
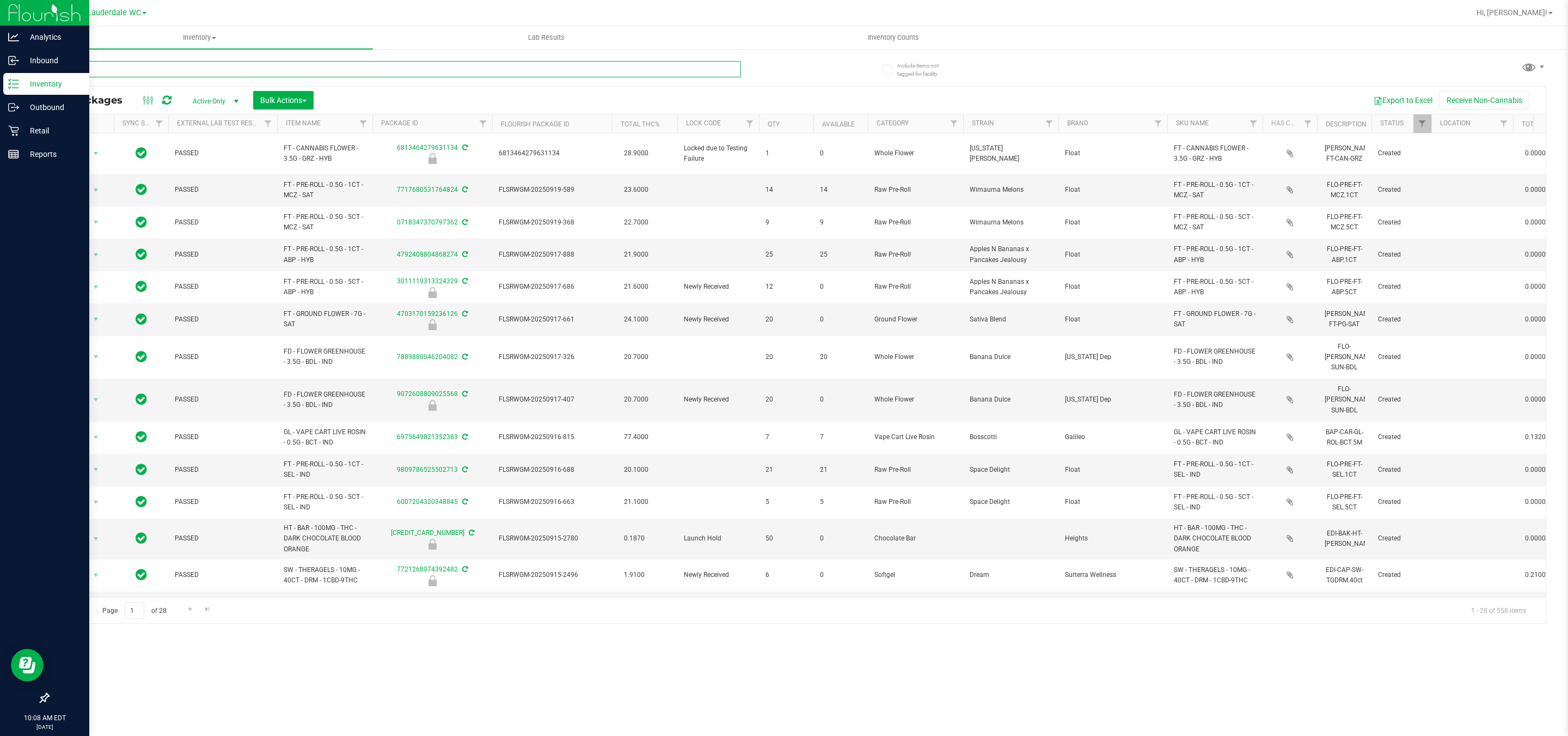
click at [255, 69] on input "text" at bounding box center [394, 69] width 693 height 16
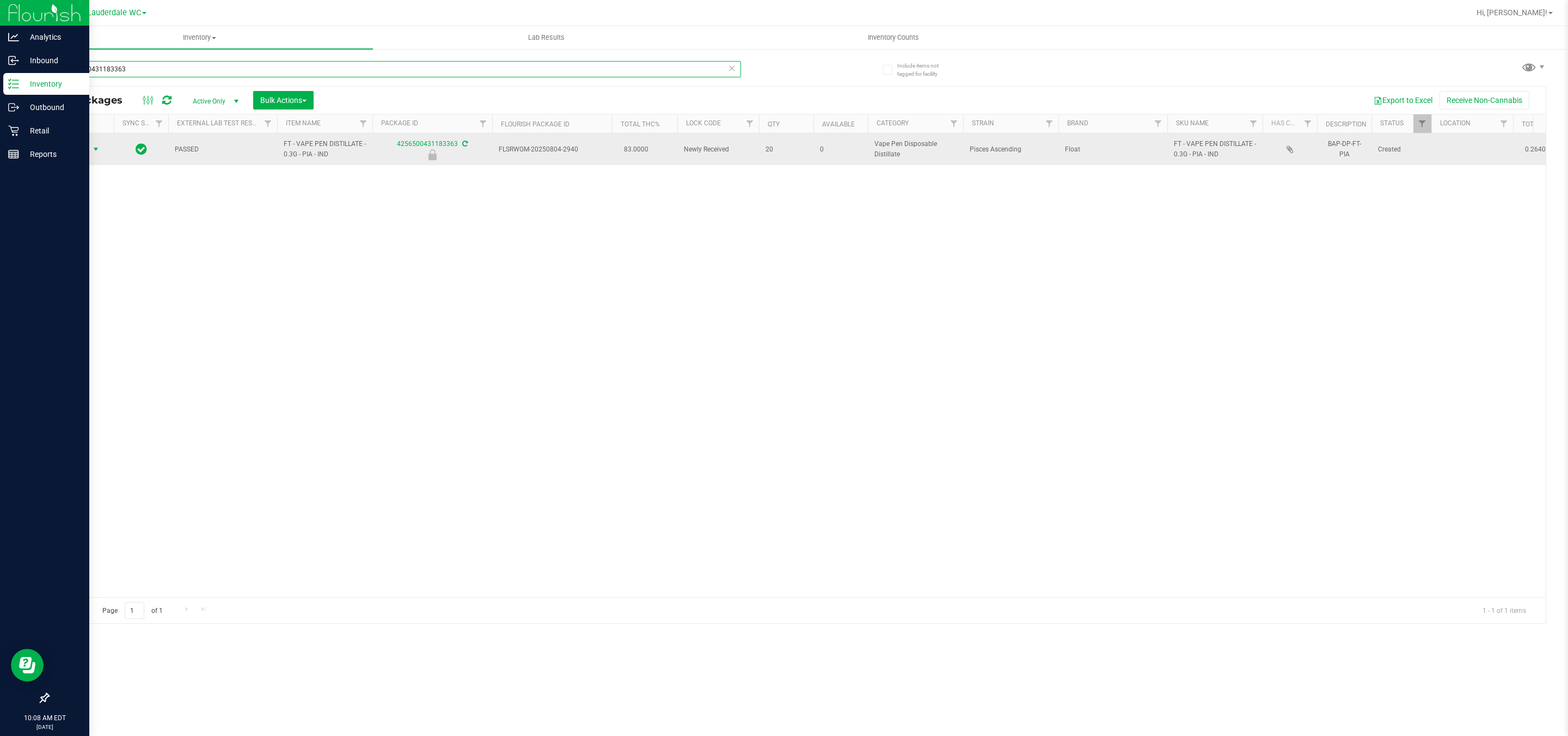
type input "4256500431183363"
click at [85, 154] on span "Action" at bounding box center [74, 149] width 29 height 15
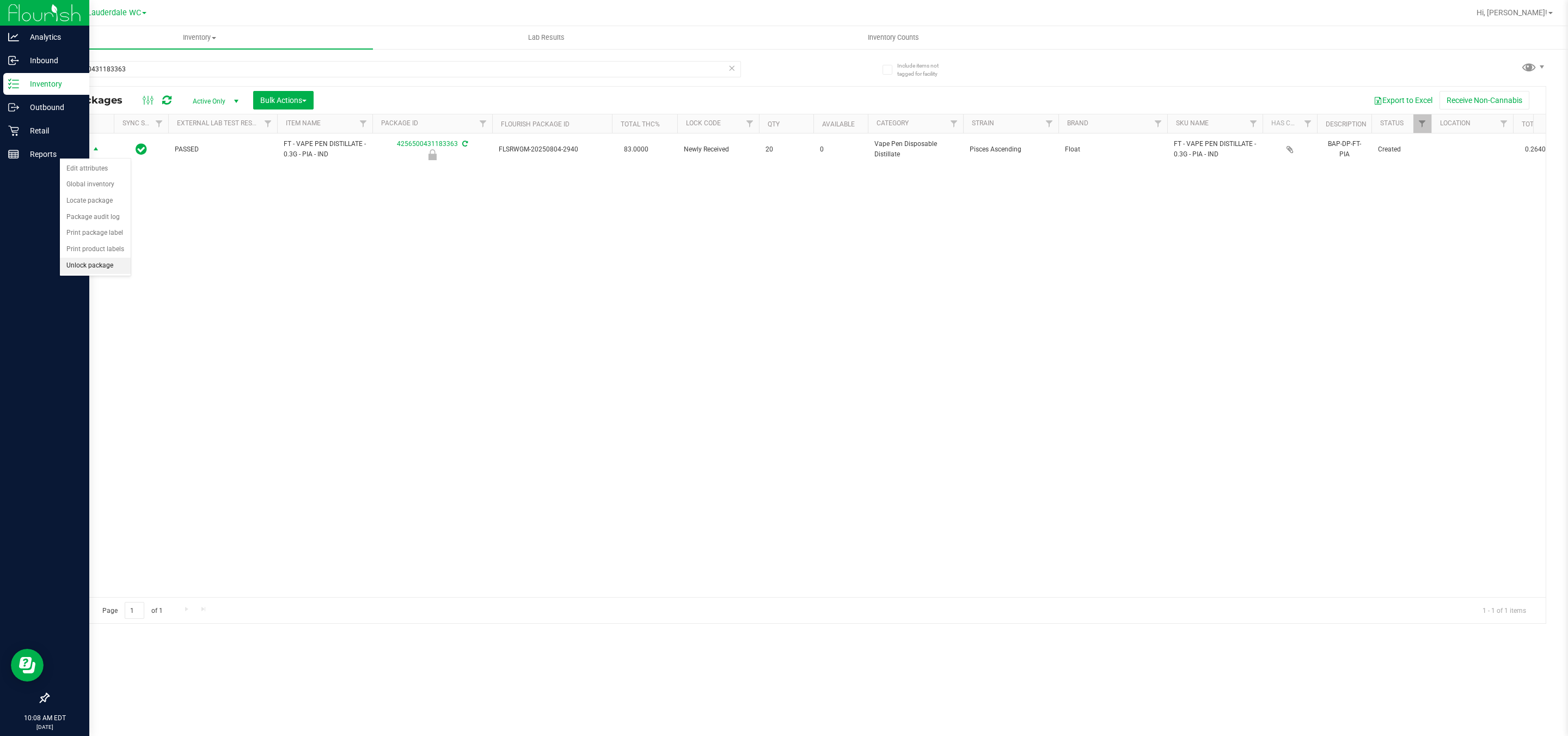
click at [99, 274] on li "Unlock package" at bounding box center [95, 265] width 71 height 16
